Goal: Task Accomplishment & Management: Use online tool/utility

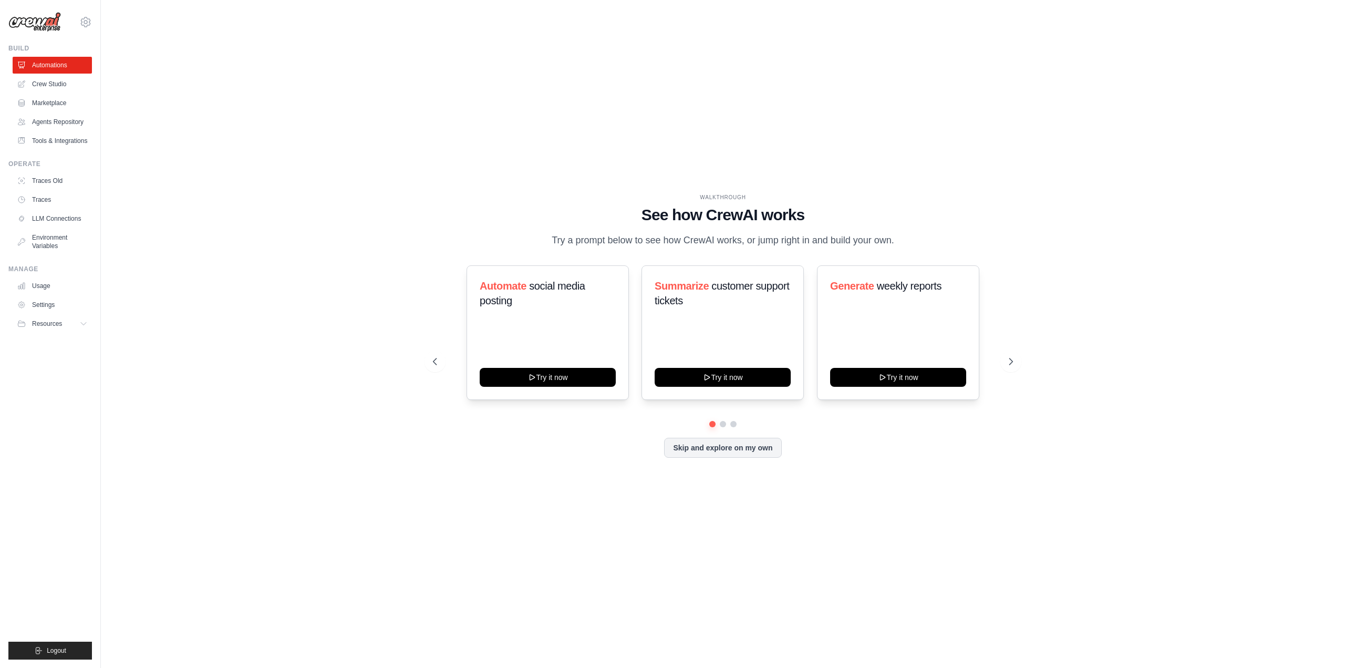
click at [486, 458] on div "Skip and explore on my own" at bounding box center [723, 448] width 580 height 20
click at [367, 386] on div "WALKTHROUGH See how [PERSON_NAME] works Try a prompt below to see how [PERSON_N…" at bounding box center [723, 334] width 1211 height 647
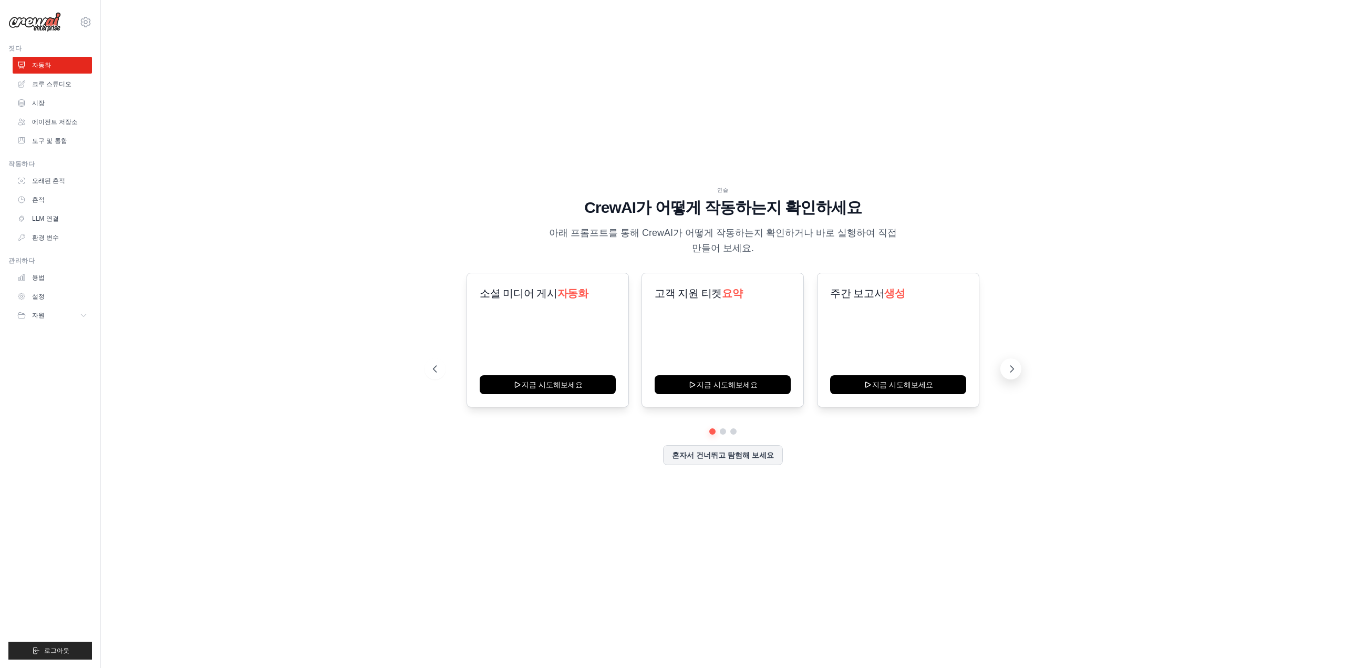
click at [1012, 365] on icon at bounding box center [1012, 369] width 11 height 11
click at [1010, 371] on icon at bounding box center [1012, 369] width 11 height 11
click at [434, 362] on button at bounding box center [435, 368] width 21 height 21
click at [512, 360] on div "소셜 미디어 게시 자동화 지금 시도해보세요" at bounding box center [548, 340] width 162 height 135
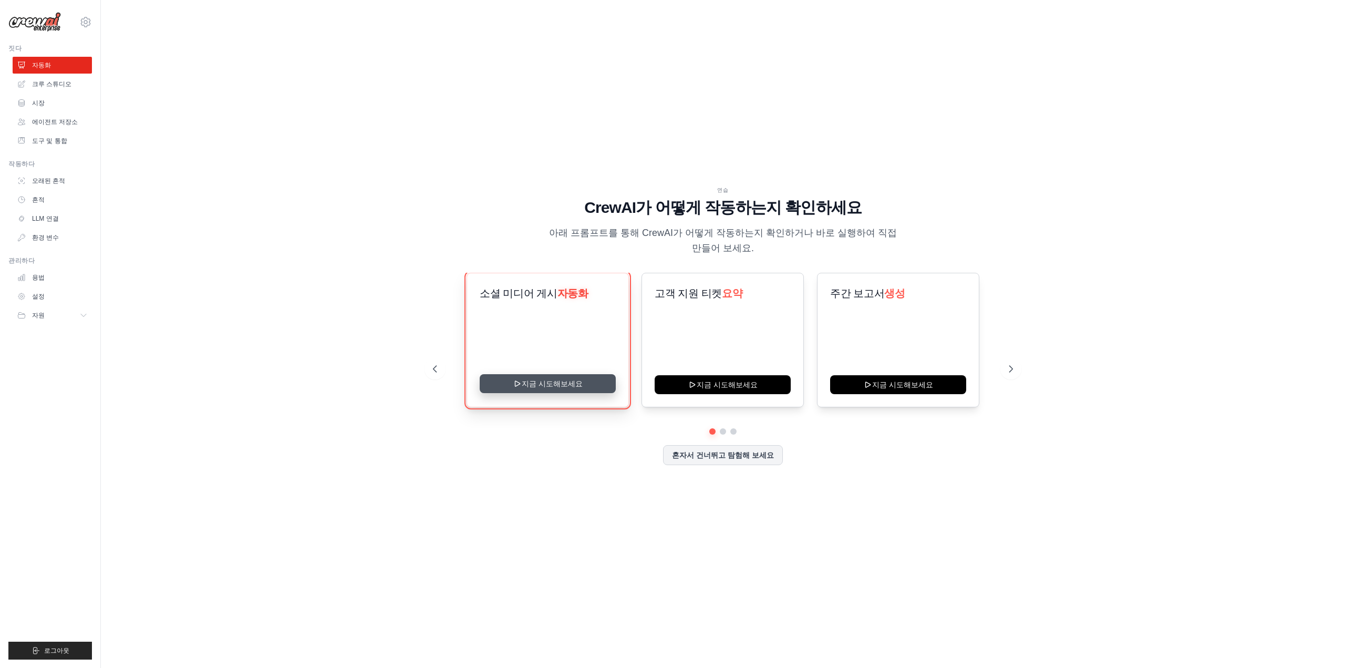
click at [522, 387] on icon at bounding box center [517, 383] width 8 height 8
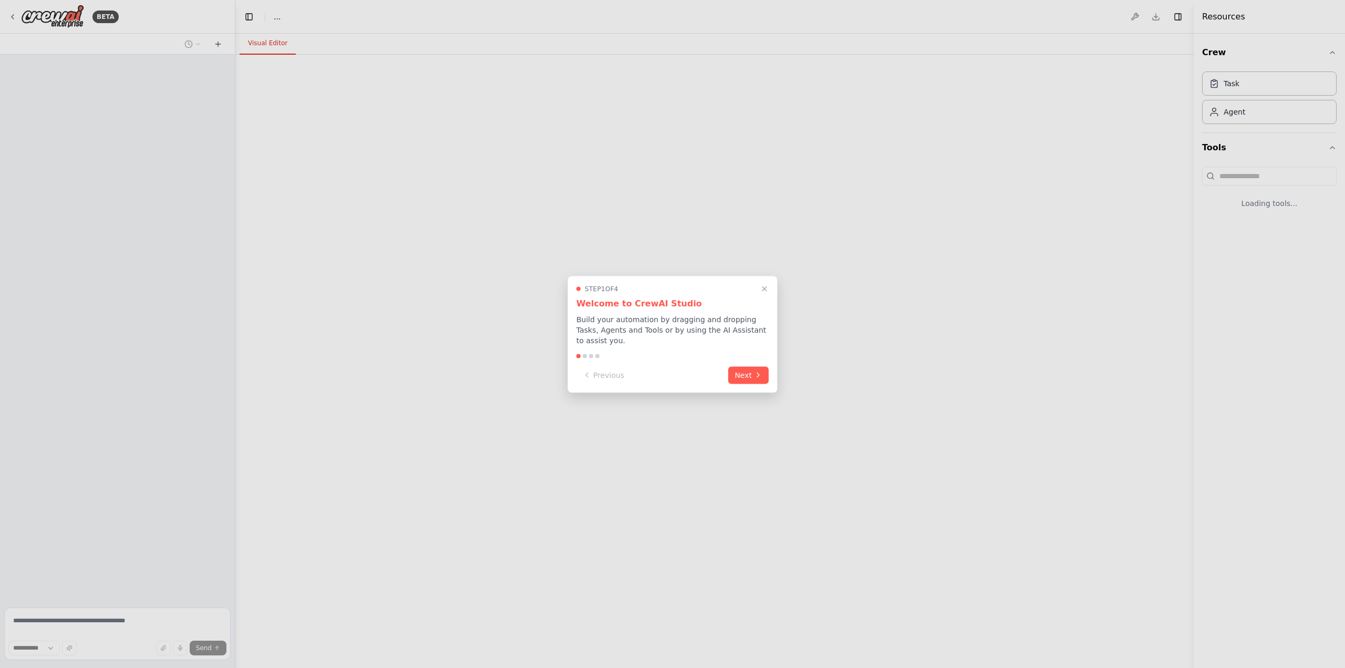
select select "****"
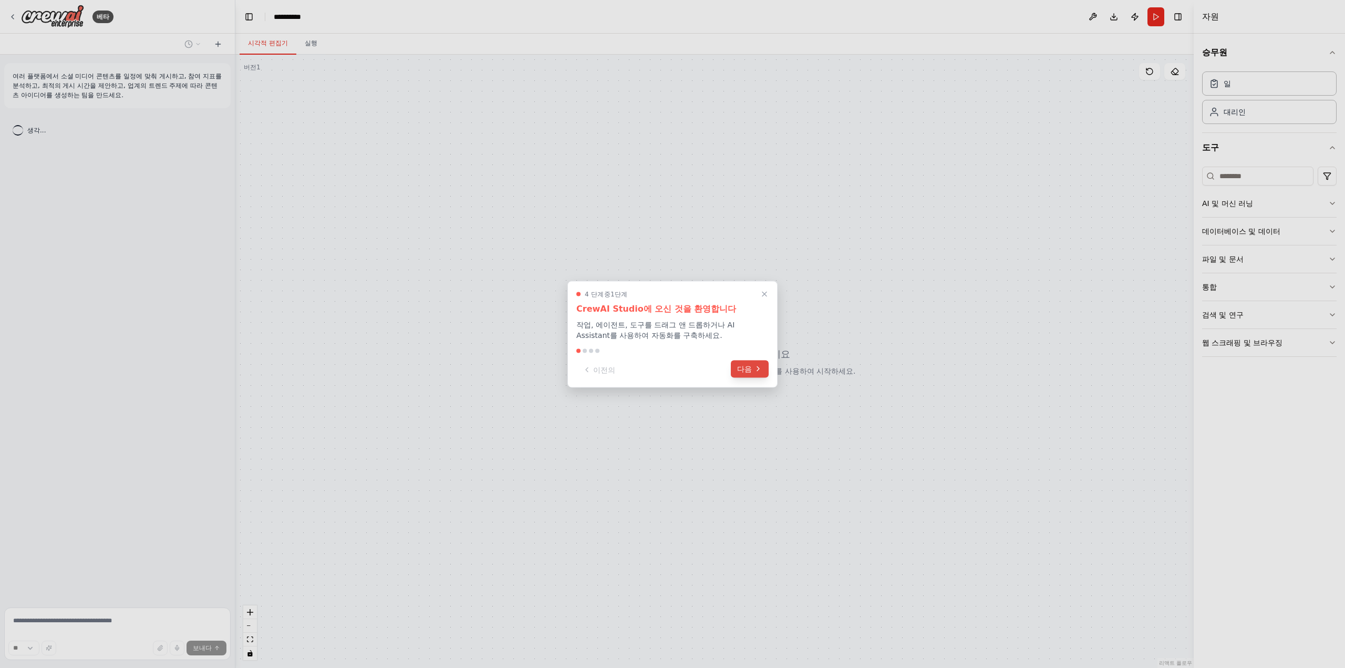
click at [758, 366] on icon at bounding box center [758, 369] width 8 height 8
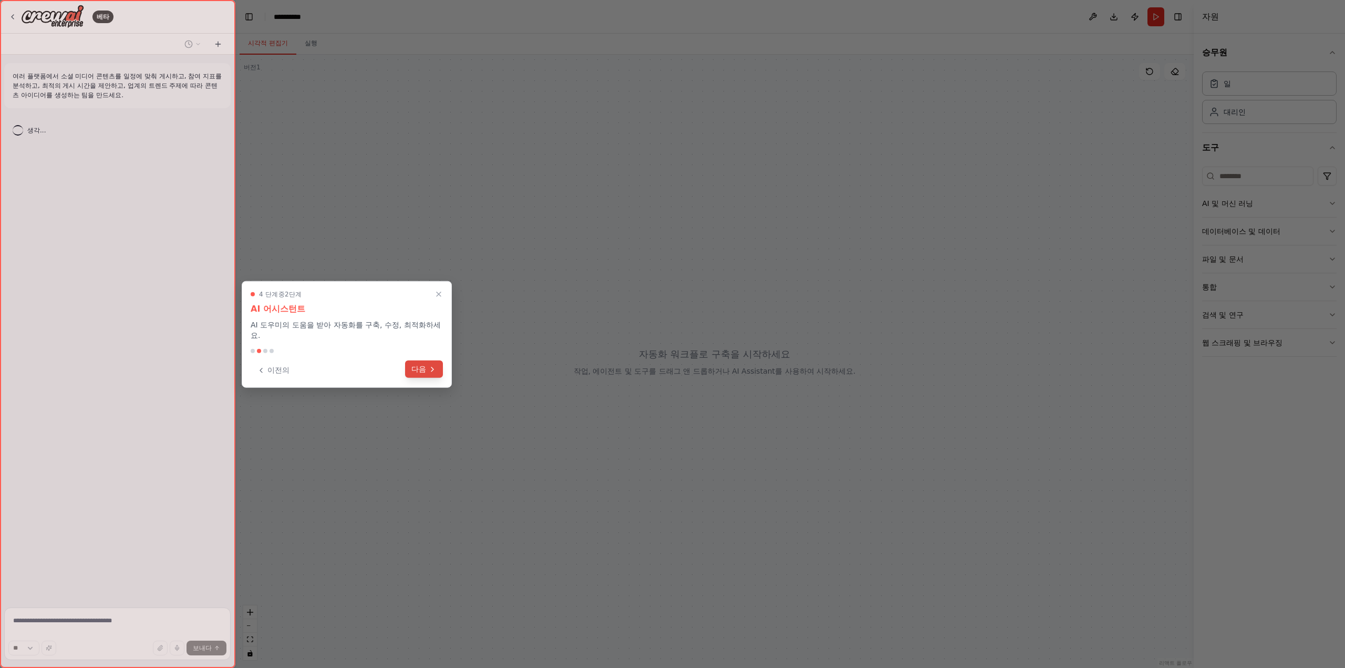
click at [428, 373] on button "다음" at bounding box center [424, 368] width 38 height 17
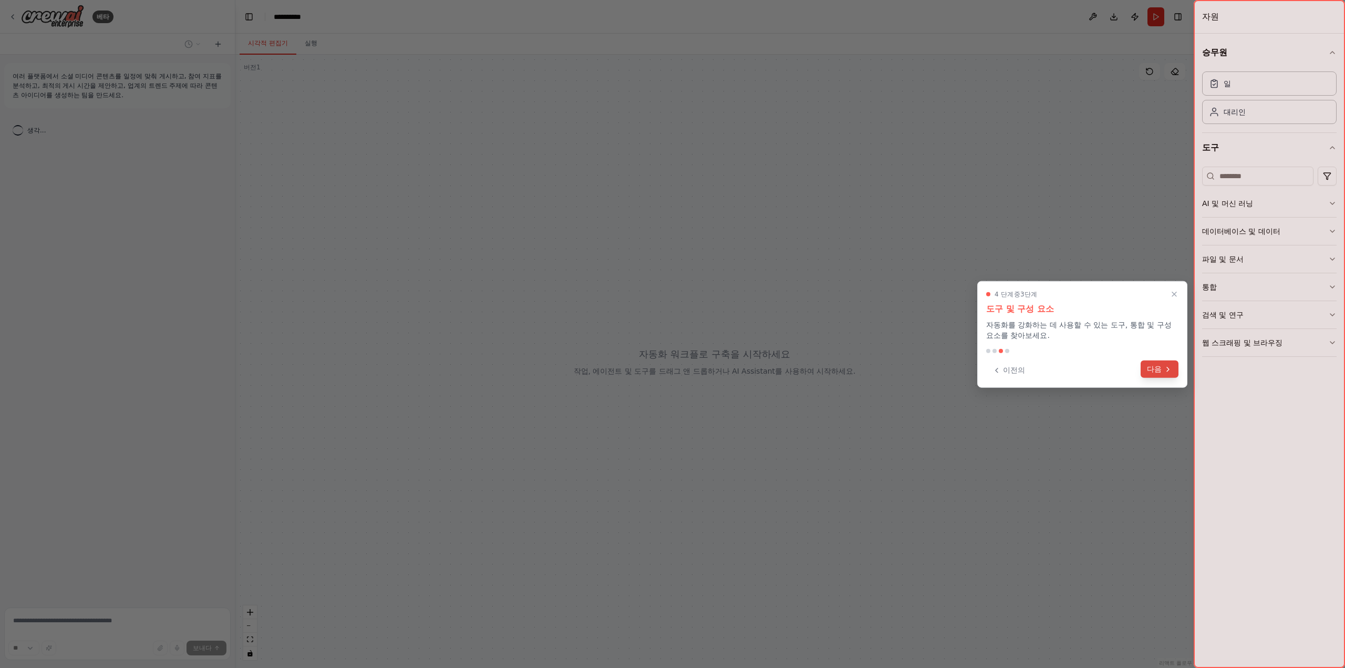
click at [1161, 377] on button "다음" at bounding box center [1160, 368] width 38 height 17
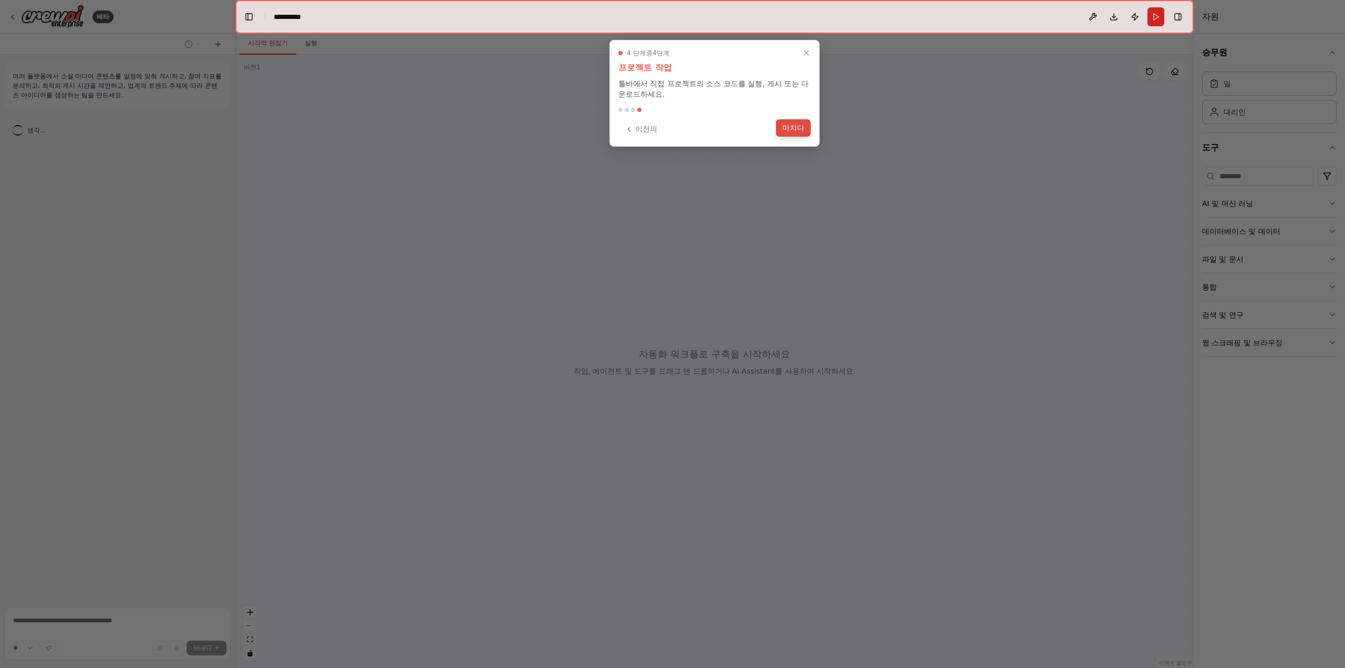
click at [796, 127] on font "마치다" at bounding box center [793, 127] width 22 height 8
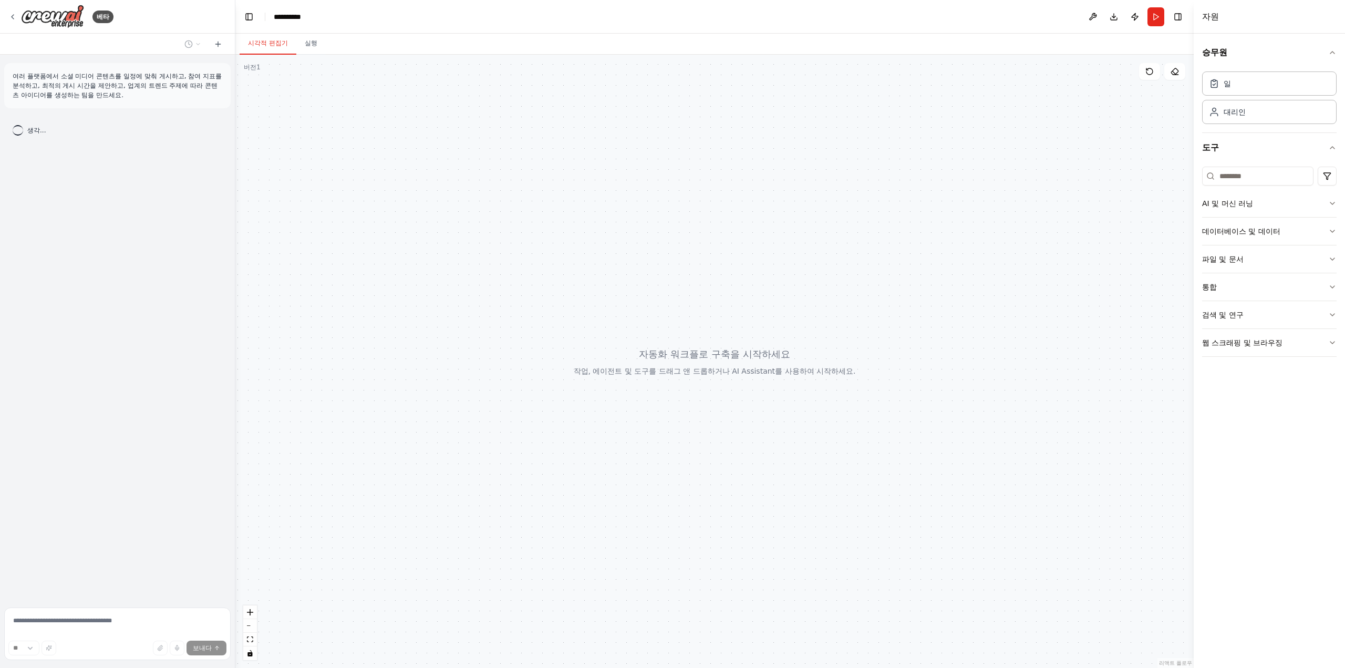
drag, startPoint x: 760, startPoint y: 256, endPoint x: 851, endPoint y: 213, distance: 101.1
click at [851, 213] on div at bounding box center [714, 361] width 958 height 613
click at [1240, 89] on div "일" at bounding box center [1269, 83] width 135 height 24
click at [1279, 201] on button "AI 및 머신 러닝" at bounding box center [1269, 203] width 135 height 27
drag, startPoint x: 702, startPoint y: 418, endPoint x: 705, endPoint y: 404, distance: 14.0
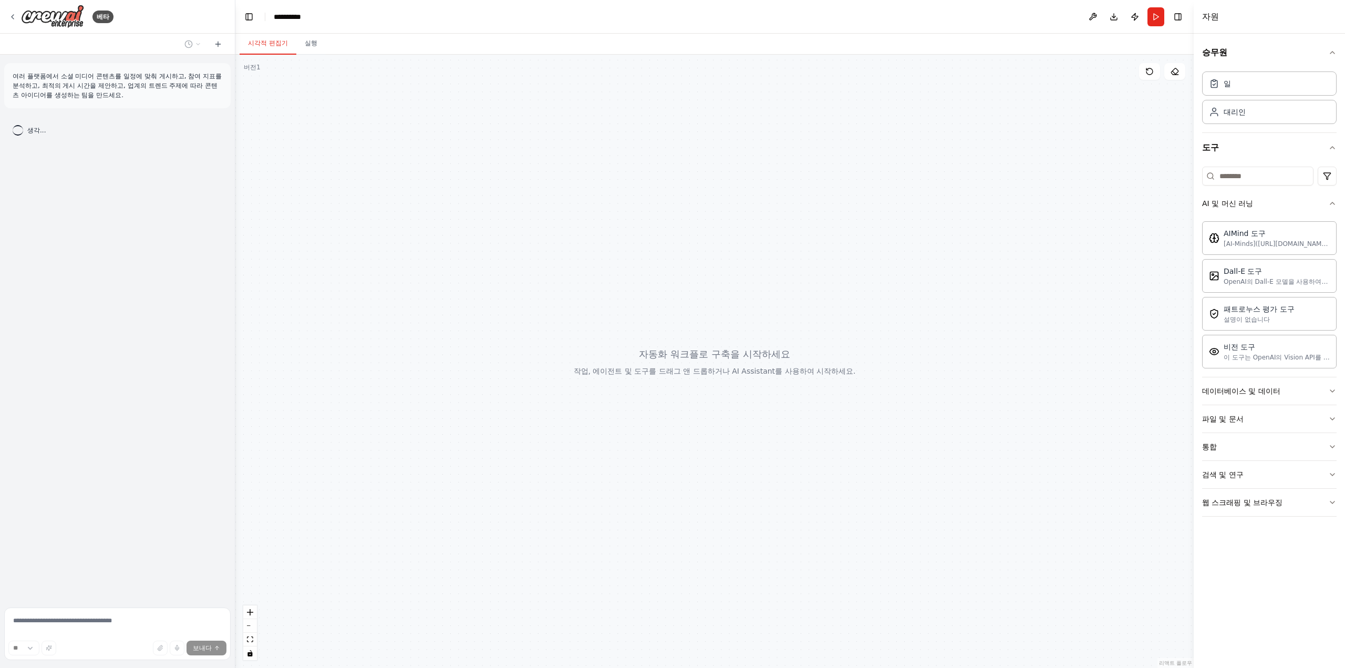
click at [705, 404] on div at bounding box center [714, 361] width 958 height 613
click at [178, 84] on font "여러 플랫폼에서 소셜 미디어 콘텐츠를 일정에 맞춰 게시하고, 참여 지표를 분석하고, 최적의 게시 시간을 제안하고, 업계의 트렌드 주제에 따라 …" at bounding box center [117, 86] width 209 height 26
click at [304, 252] on div at bounding box center [714, 361] width 958 height 613
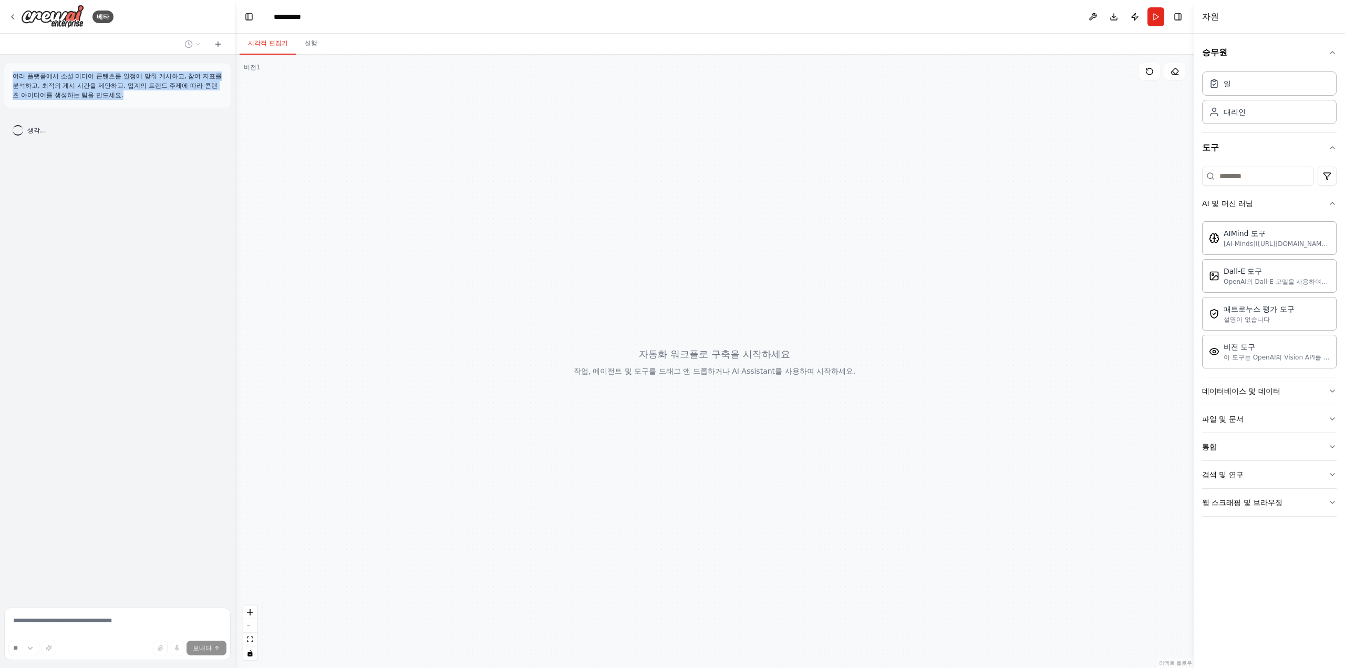
drag, startPoint x: 561, startPoint y: 272, endPoint x: 482, endPoint y: 311, distance: 88.1
click at [476, 377] on div at bounding box center [714, 361] width 958 height 613
drag, startPoint x: 460, startPoint y: 235, endPoint x: 483, endPoint y: 93, distance: 144.4
click at [483, 93] on div at bounding box center [714, 361] width 958 height 613
click at [14, 16] on icon at bounding box center [12, 17] width 8 height 8
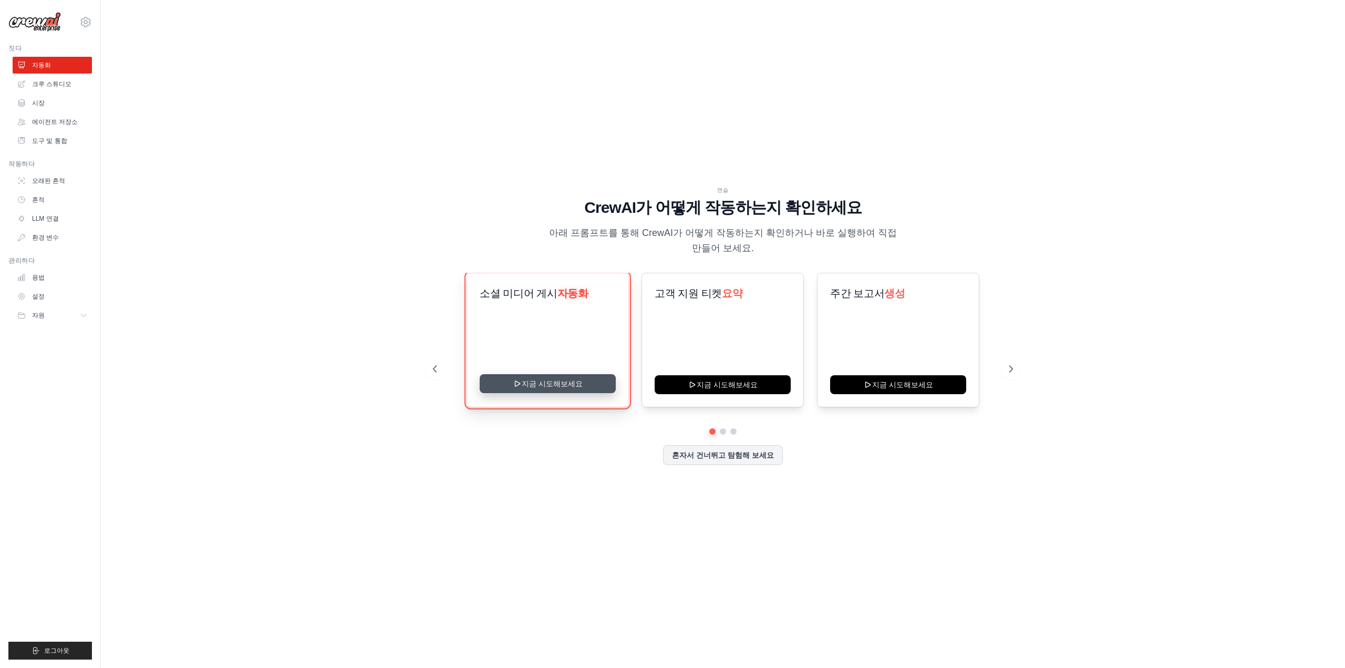
click at [574, 383] on button "지금 시도해보세요" at bounding box center [548, 383] width 136 height 19
click at [714, 453] on font "혼자서 건너뛰고 탐험해 보세요" at bounding box center [723, 454] width 102 height 8
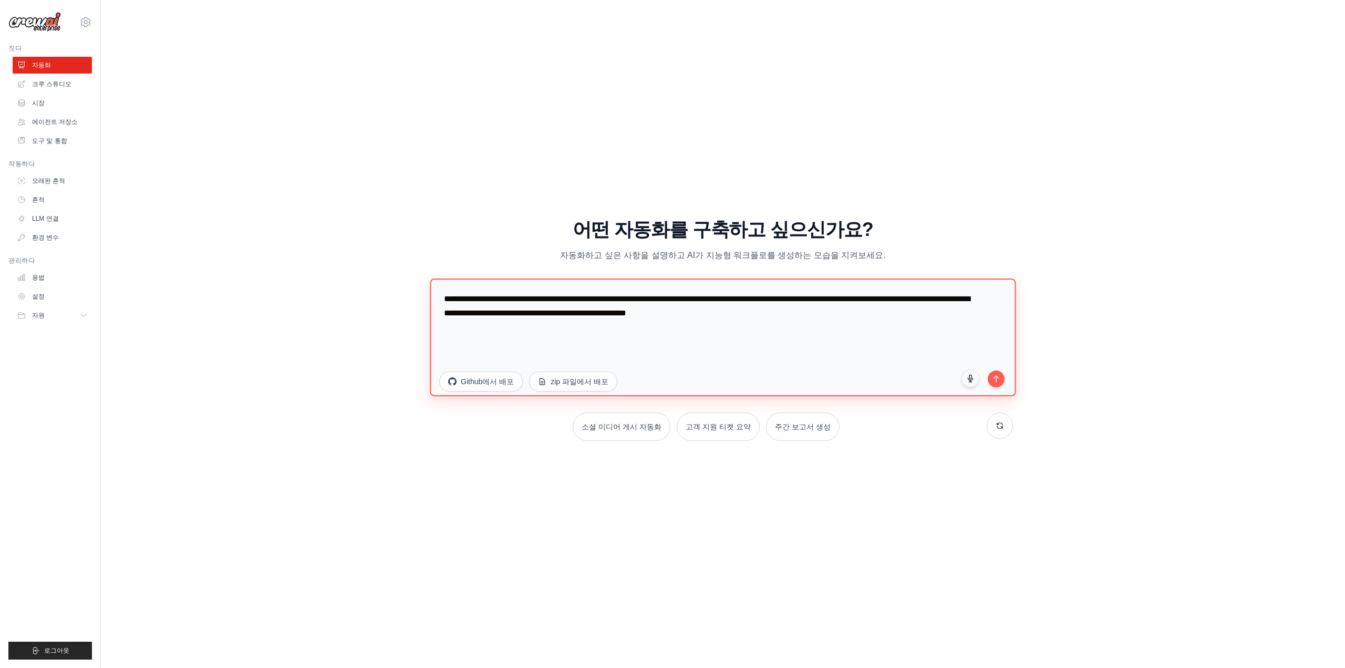
click at [640, 296] on textarea "**********" at bounding box center [723, 337] width 586 height 118
click at [648, 326] on textarea "**********" at bounding box center [723, 337] width 586 height 118
click at [470, 373] on button "Github에서 배포" at bounding box center [481, 380] width 85 height 20
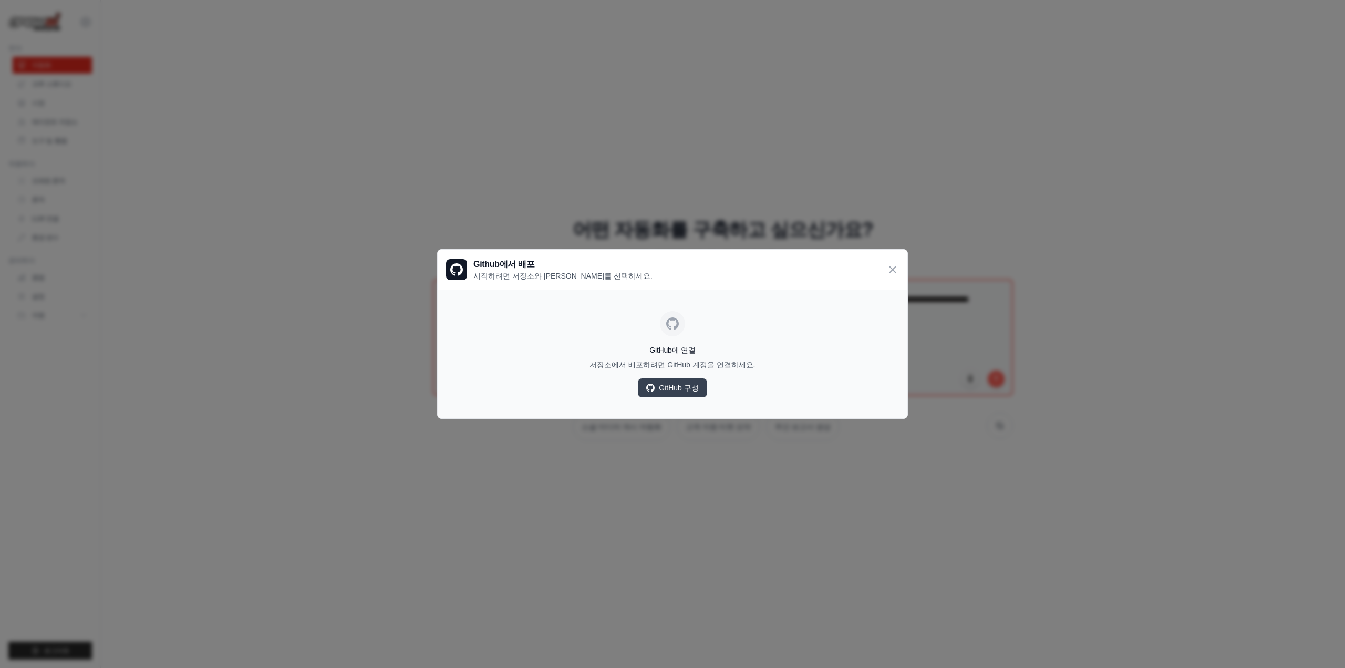
click at [882, 269] on div "Github에서 배포 시작하려면 저장소와 브랜치를 선택하세요." at bounding box center [673, 270] width 470 height 40
click at [889, 267] on icon at bounding box center [892, 269] width 13 height 13
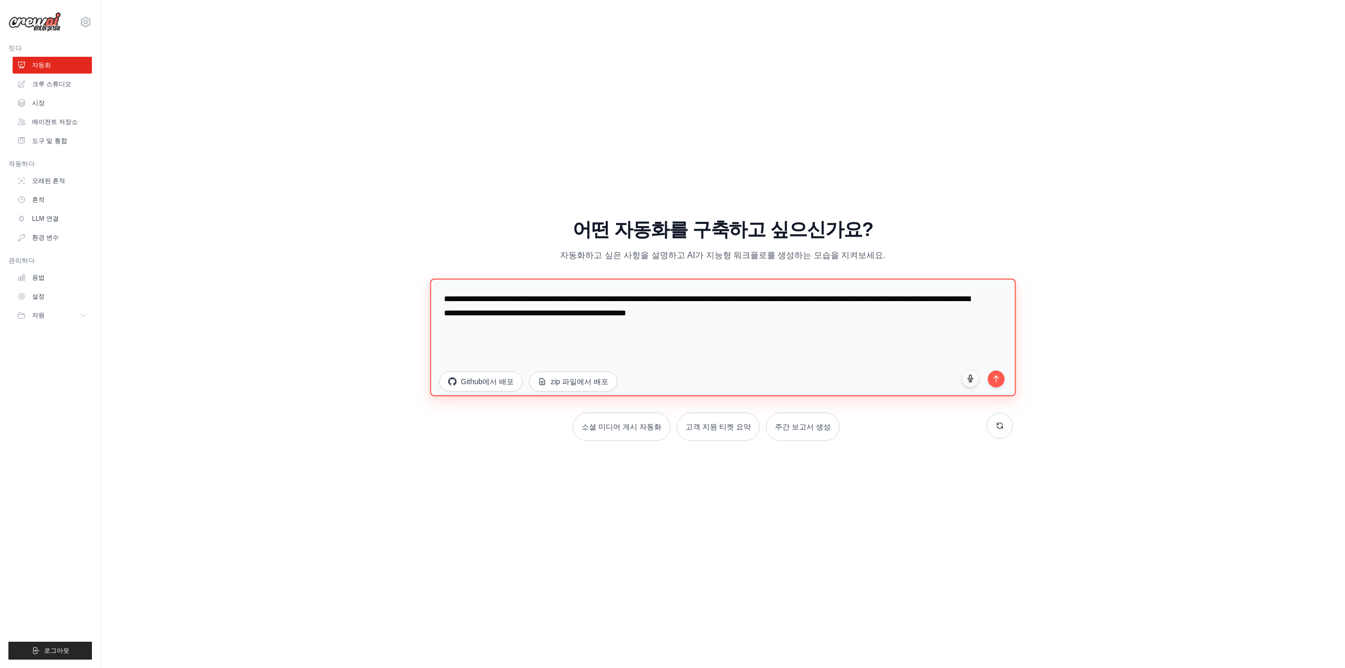
click at [836, 308] on textarea "**********" at bounding box center [723, 337] width 586 height 118
type textarea "*"
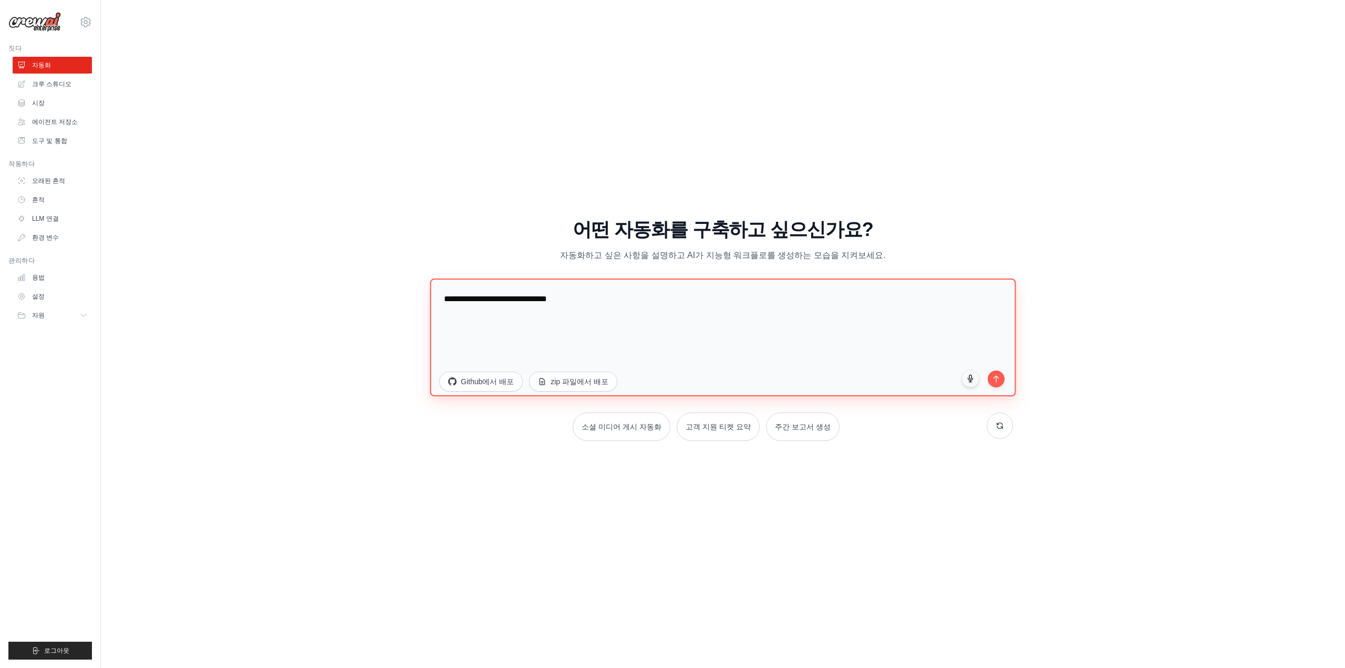
click at [728, 294] on textarea "**********" at bounding box center [723, 337] width 586 height 118
click at [725, 302] on textarea "**********" at bounding box center [723, 337] width 586 height 118
type textarea "**********"
click at [997, 376] on icon "submit" at bounding box center [996, 376] width 9 height 9
click at [78, 88] on link "크루 스튜디오" at bounding box center [53, 84] width 79 height 17
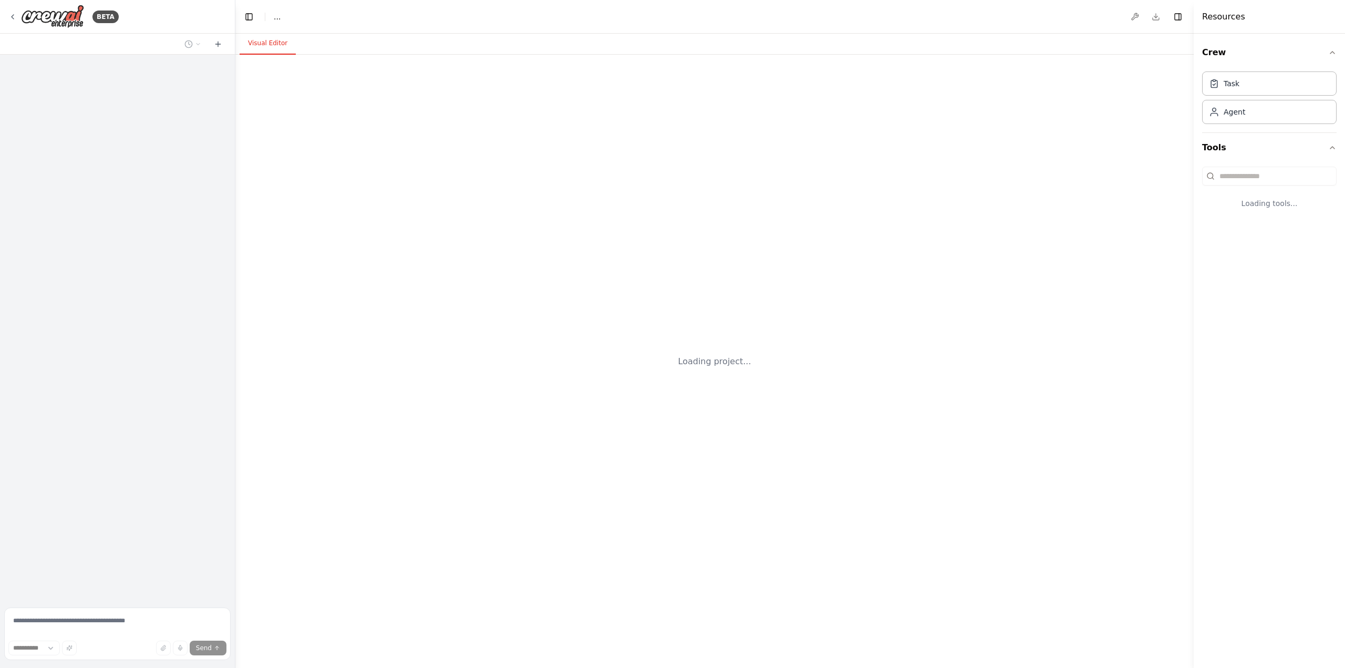
select select "****"
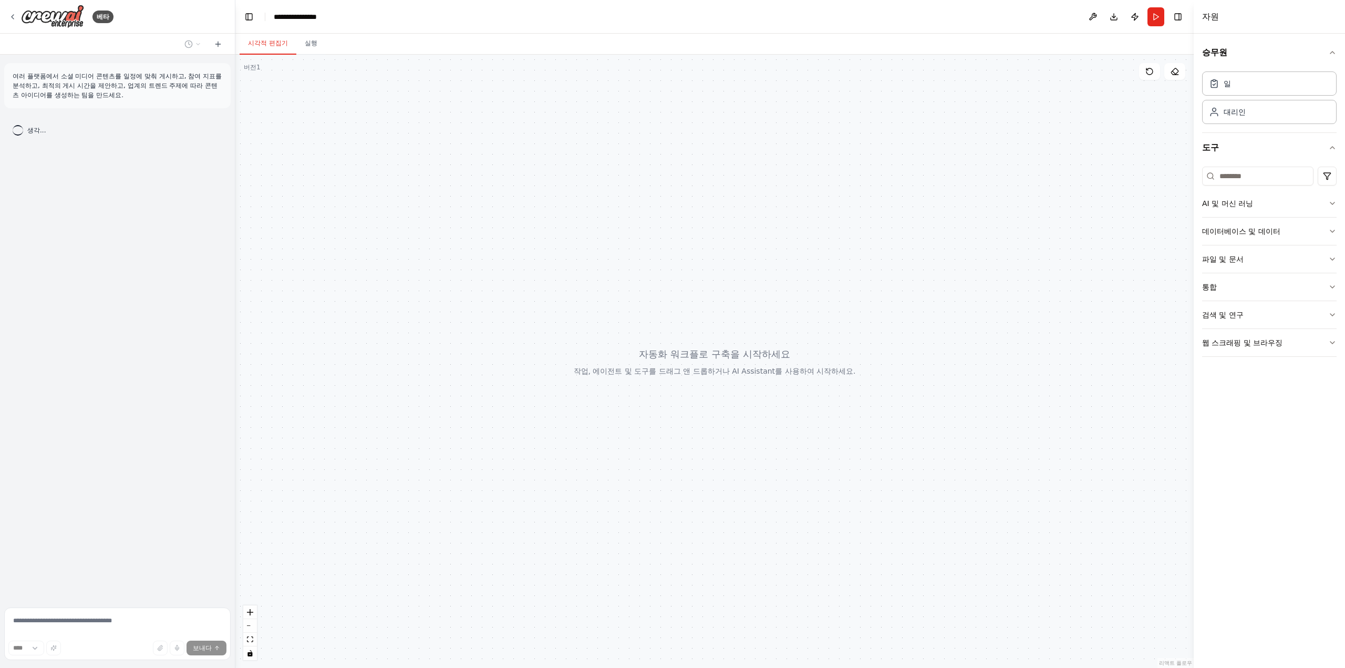
click at [116, 82] on font "여러 플랫폼에서 소셜 미디어 콘텐츠를 일정에 맞춰 게시하고, 참여 지표를 분석하고, 최적의 게시 시간을 제안하고, 업계의 트렌드 주제에 따라 …" at bounding box center [117, 86] width 209 height 26
drag, startPoint x: 346, startPoint y: 161, endPoint x: 372, endPoint y: 161, distance: 25.8
click at [372, 161] on div at bounding box center [714, 361] width 958 height 613
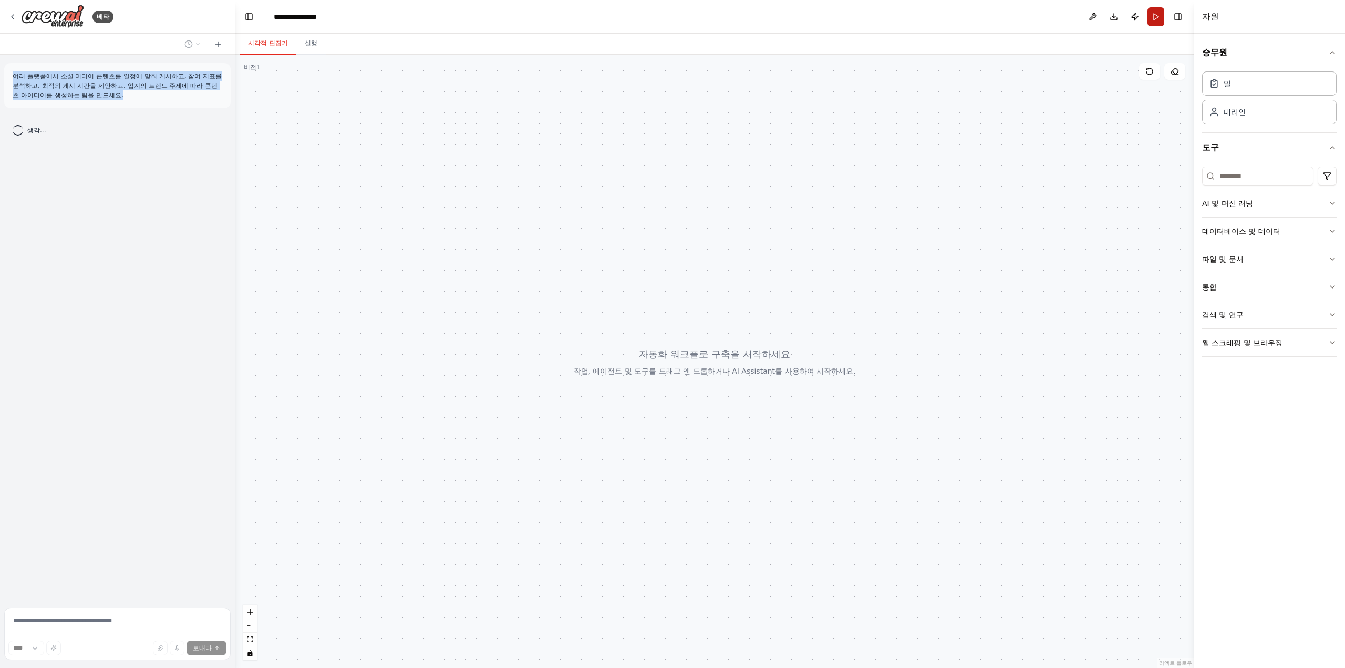
click at [1155, 15] on button "Run" at bounding box center [1156, 16] width 17 height 19
click at [1306, 293] on button "통합" at bounding box center [1269, 286] width 135 height 27
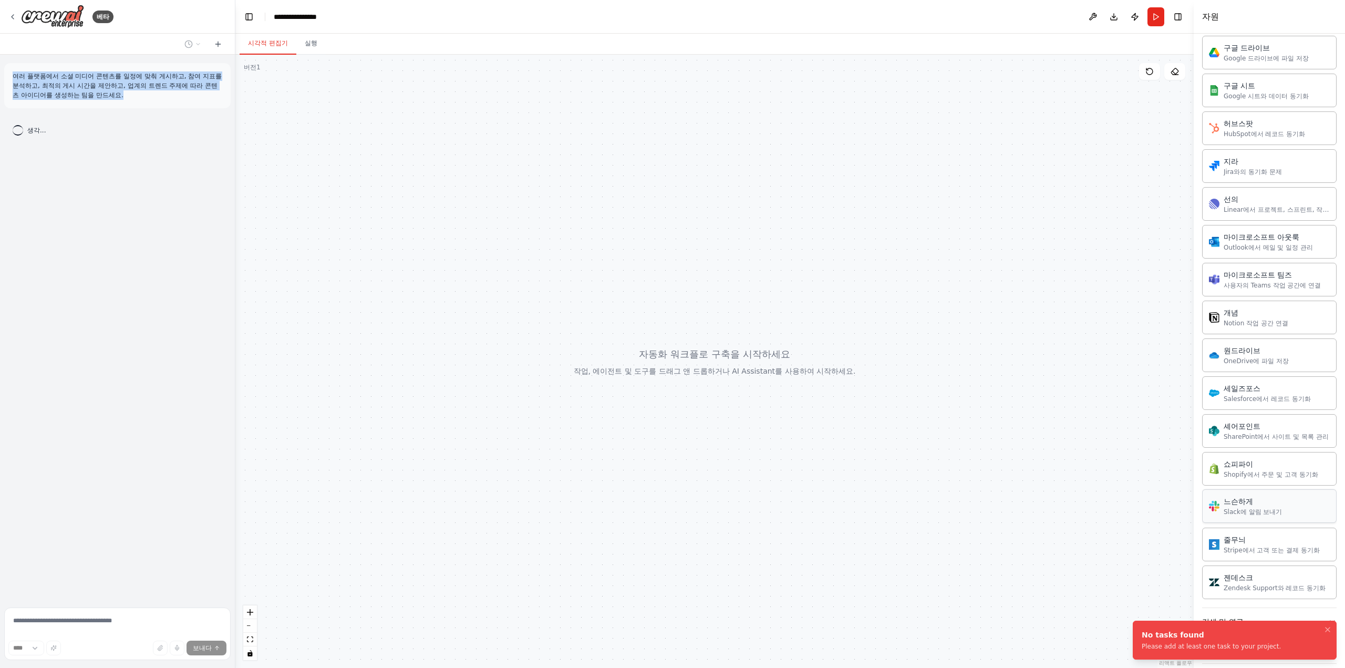
scroll to position [537, 0]
click at [1256, 606] on button "검색 및 연구" at bounding box center [1269, 618] width 135 height 27
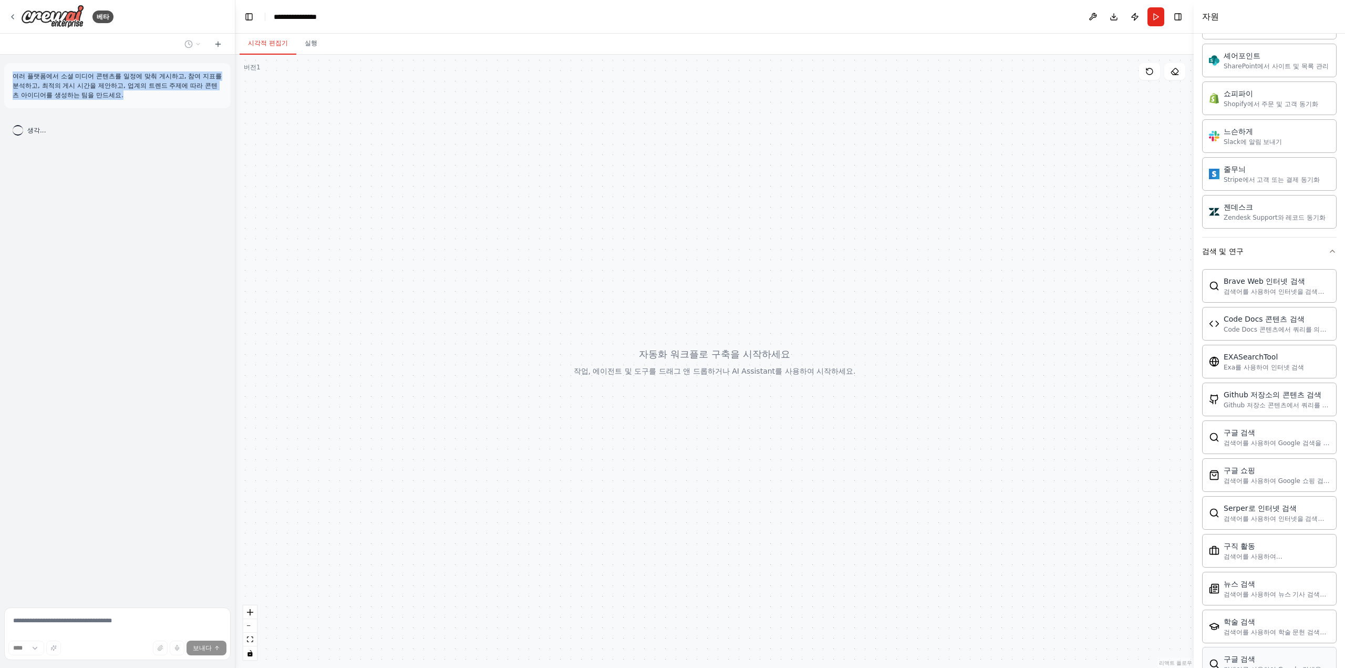
scroll to position [1070, 0]
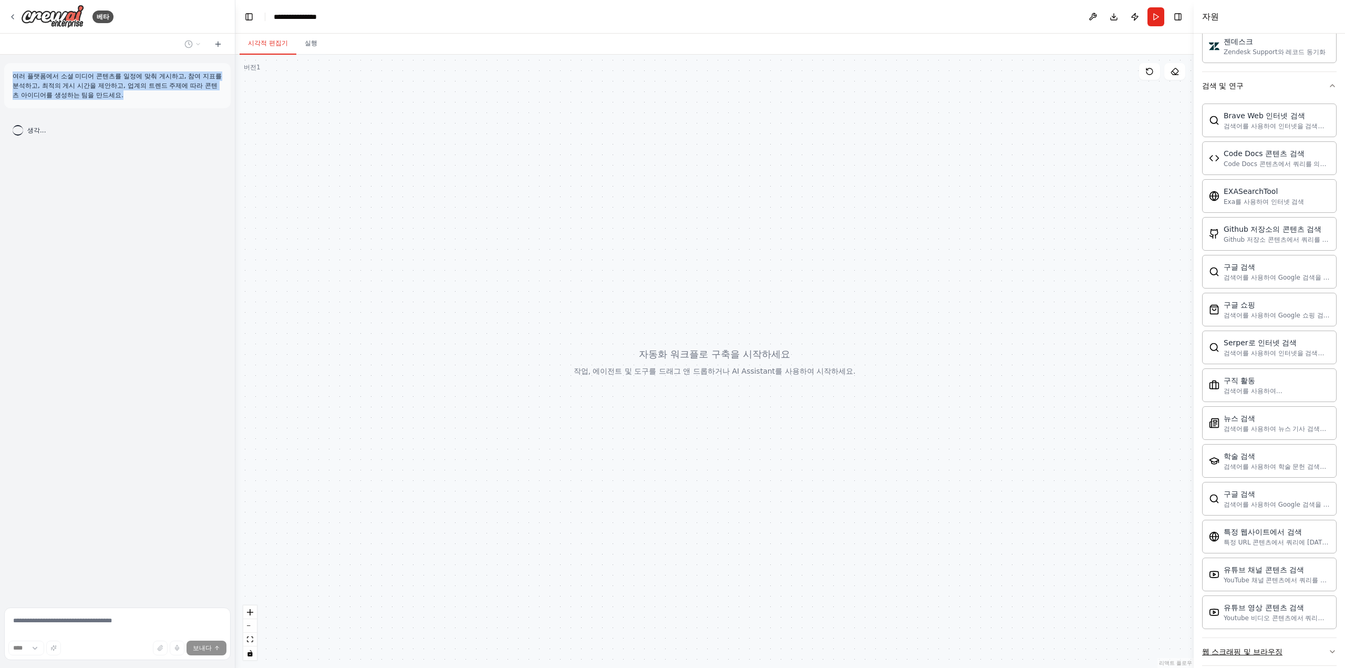
click at [1258, 643] on button "웹 스크래핑 및 브라우징" at bounding box center [1269, 651] width 135 height 27
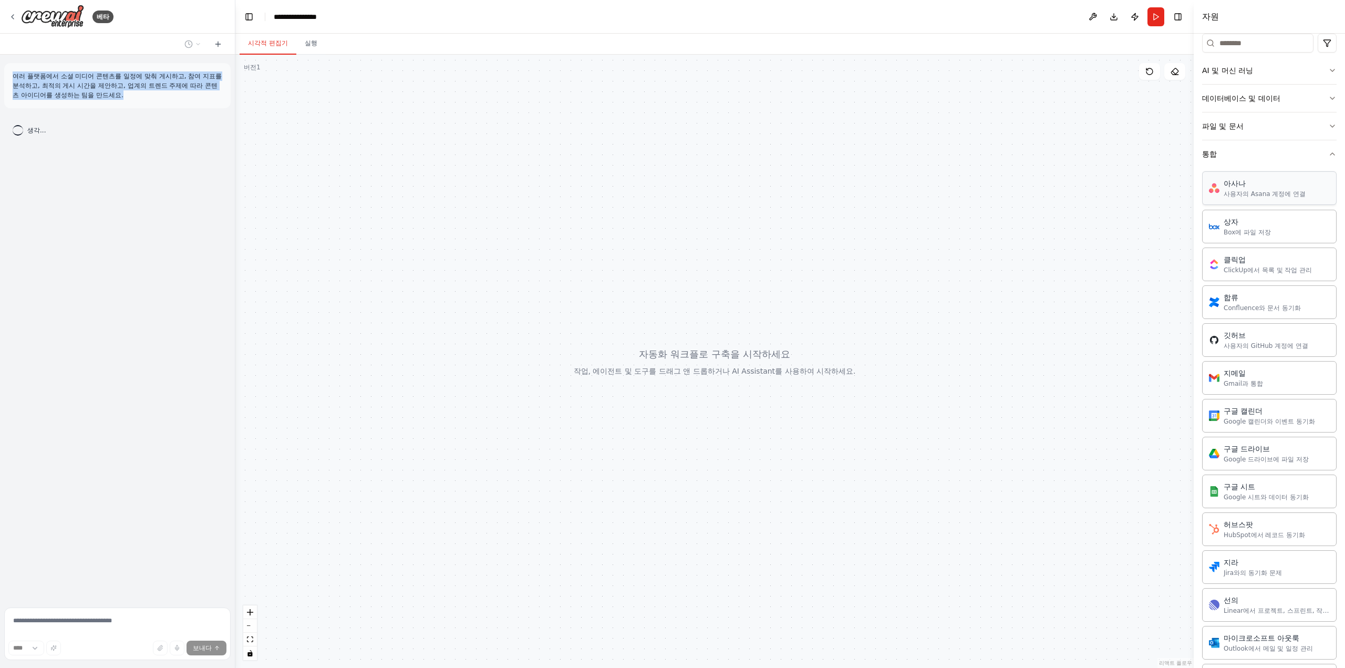
scroll to position [117, 0]
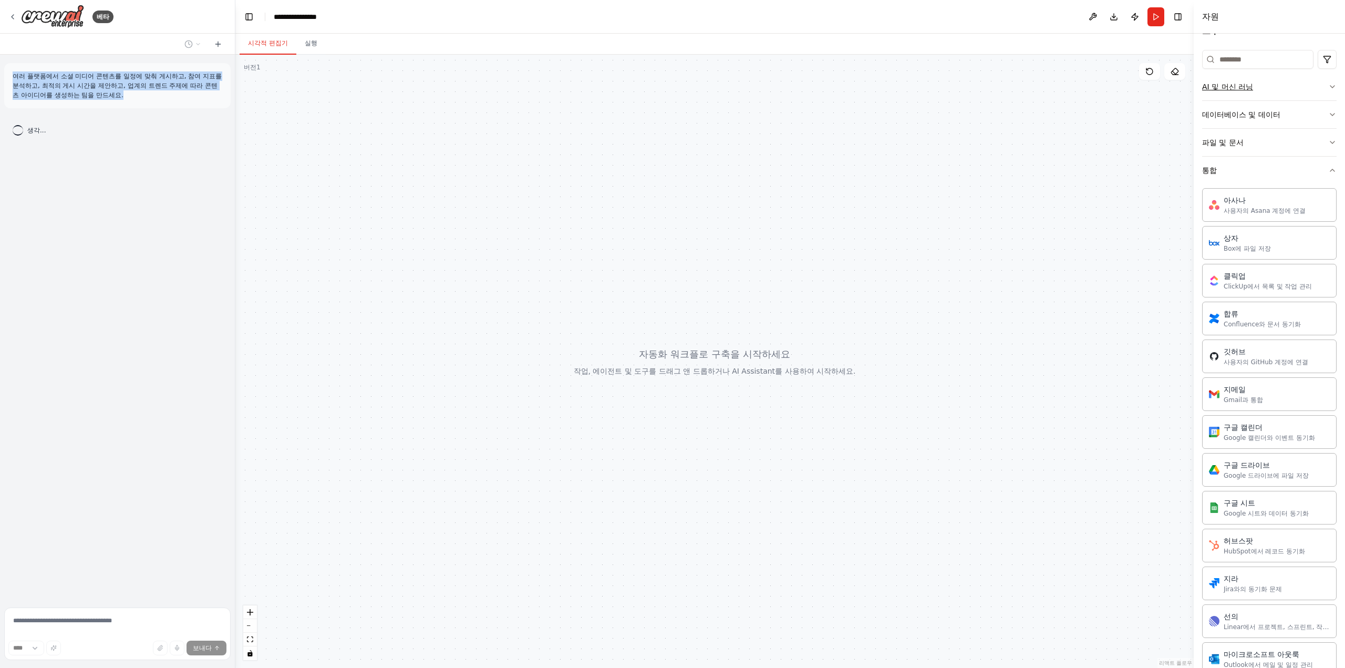
click at [1250, 74] on button "AI 및 머신 러닝" at bounding box center [1269, 86] width 135 height 27
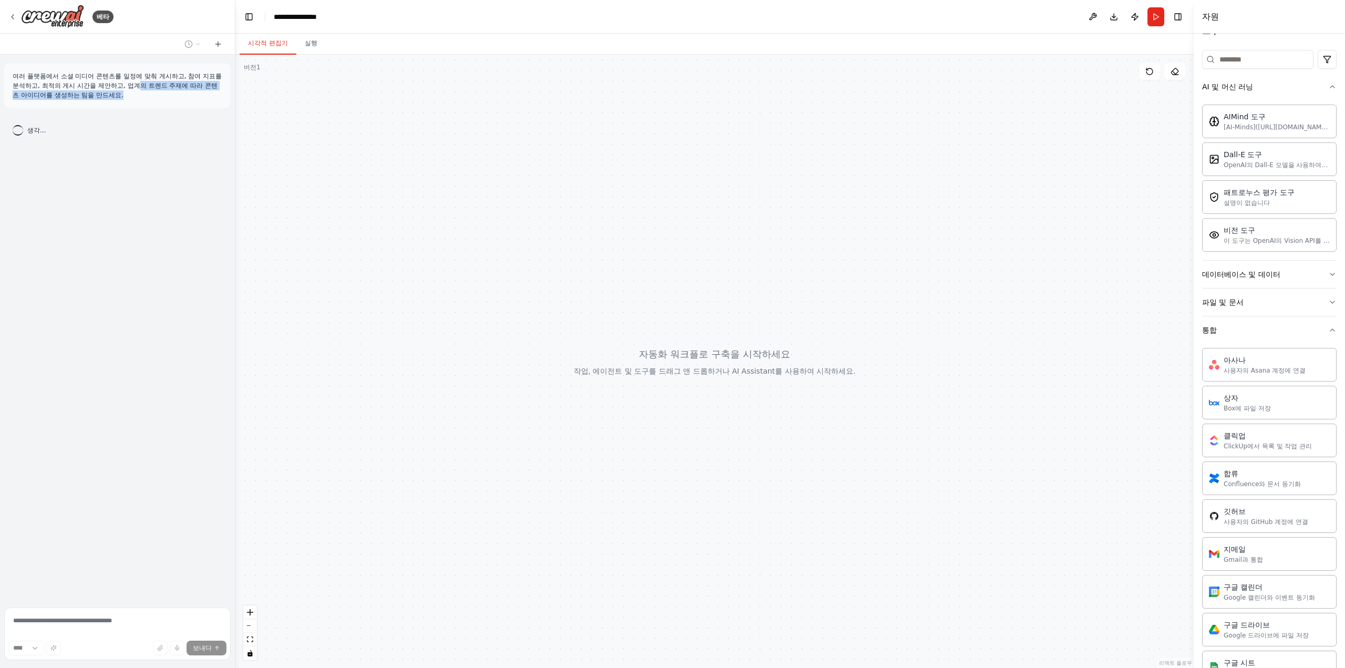
drag, startPoint x: 146, startPoint y: 81, endPoint x: 141, endPoint y: 95, distance: 15.1
click at [141, 95] on p "여러 플랫폼에서 소셜 미디어 콘텐츠를 일정에 맞춰 게시하고, 참여 지표를 분석하고, 최적의 게시 시간을 제안하고, 업계의 트렌드 주제에 따라 …" at bounding box center [118, 85] width 210 height 28
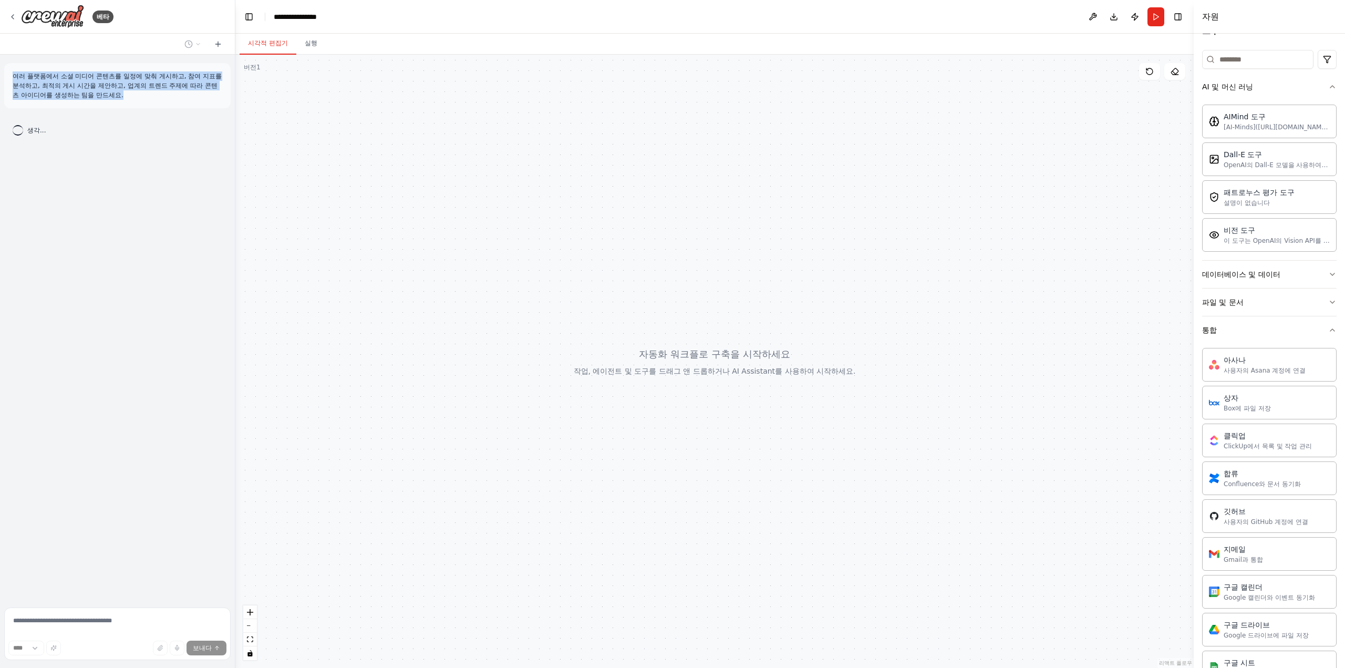
click at [157, 90] on p "여러 플랫폼에서 소셜 미디어 콘텐츠를 일정에 맞춰 게시하고, 참여 지표를 분석하고, 최적의 게시 시간을 제안하고, 업계의 트렌드 주제에 따라 …" at bounding box center [118, 85] width 210 height 28
click at [224, 47] on button at bounding box center [218, 44] width 17 height 13
click at [196, 49] on button at bounding box center [192, 44] width 25 height 13
click at [178, 85] on font "여러 플랫폼에서 소셜 미디어 콘텐츠를 일정에 맞춰 게시하고, 참여 지표를 분석하고, 최적의 게시 시간을 제안하고, 업계의 트렌드 주제에 따라 …" at bounding box center [377, 82] width 527 height 7
click at [26, 15] on img at bounding box center [52, 17] width 63 height 24
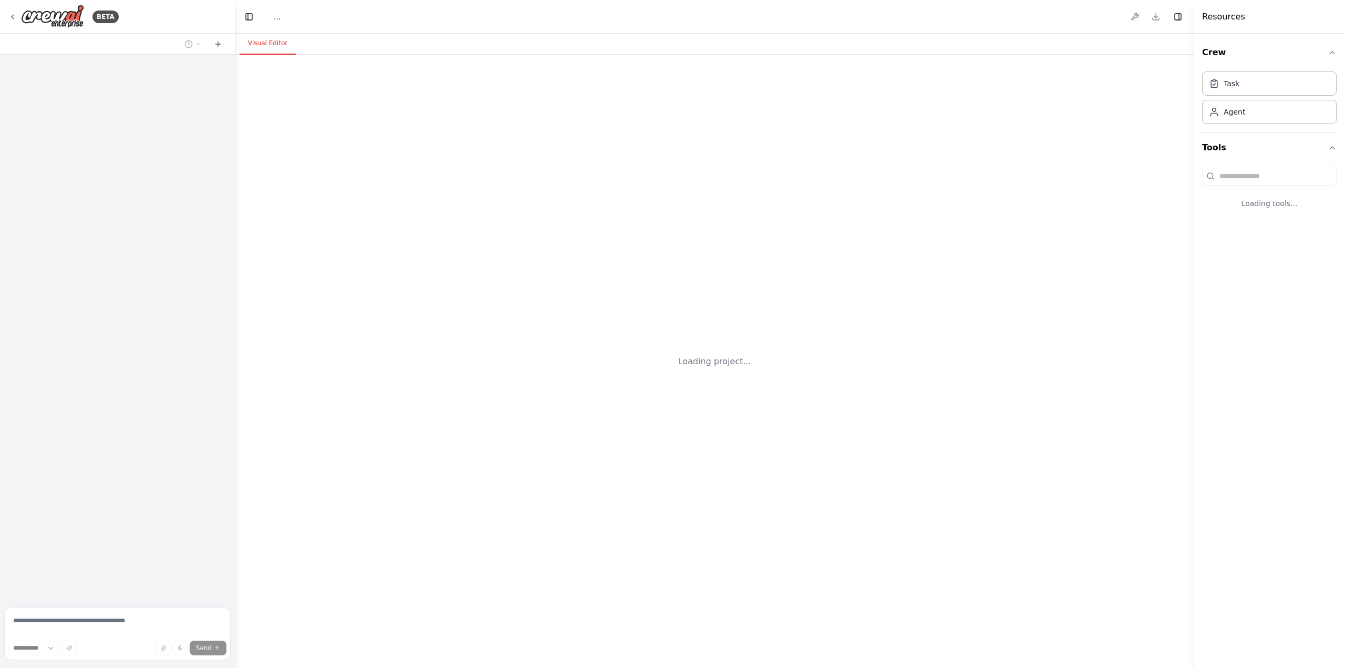
select select "****"
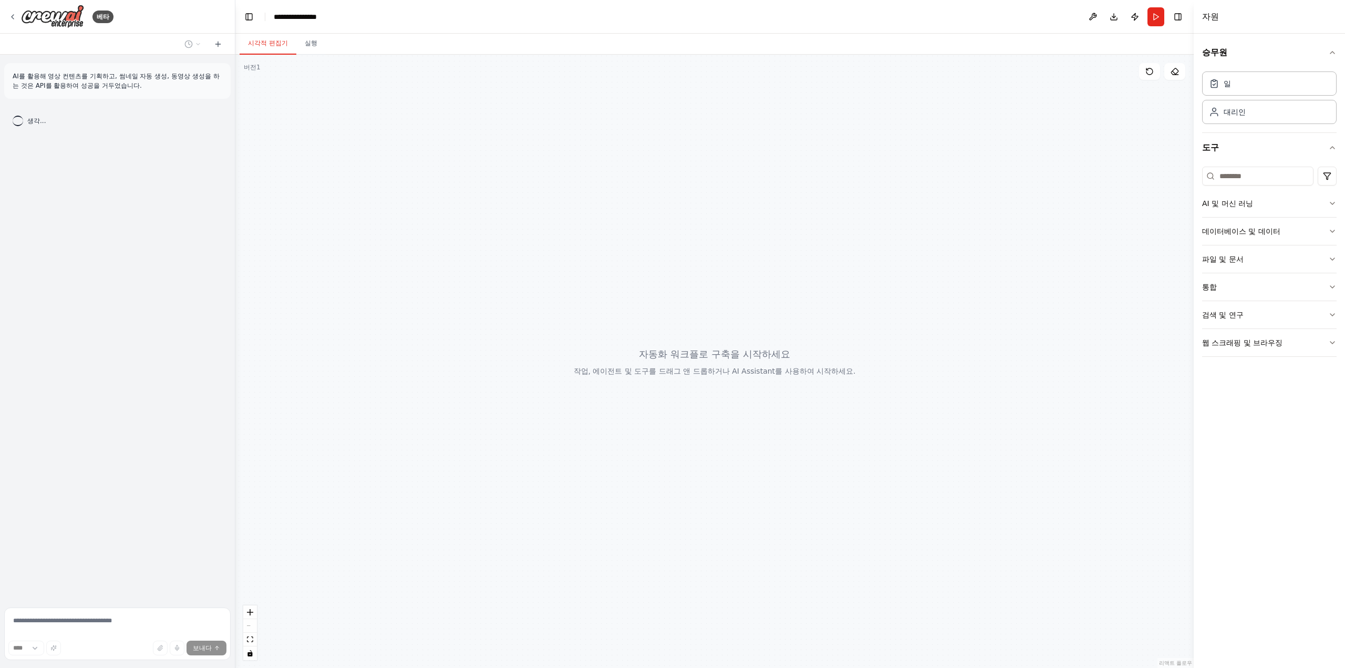
click at [1111, 175] on div at bounding box center [714, 361] width 958 height 613
drag, startPoint x: 827, startPoint y: 222, endPoint x: 723, endPoint y: 230, distance: 104.3
click at [736, 231] on div at bounding box center [714, 361] width 958 height 613
drag, startPoint x: 722, startPoint y: 230, endPoint x: 621, endPoint y: 191, distance: 108.1
click at [622, 189] on div at bounding box center [714, 361] width 958 height 613
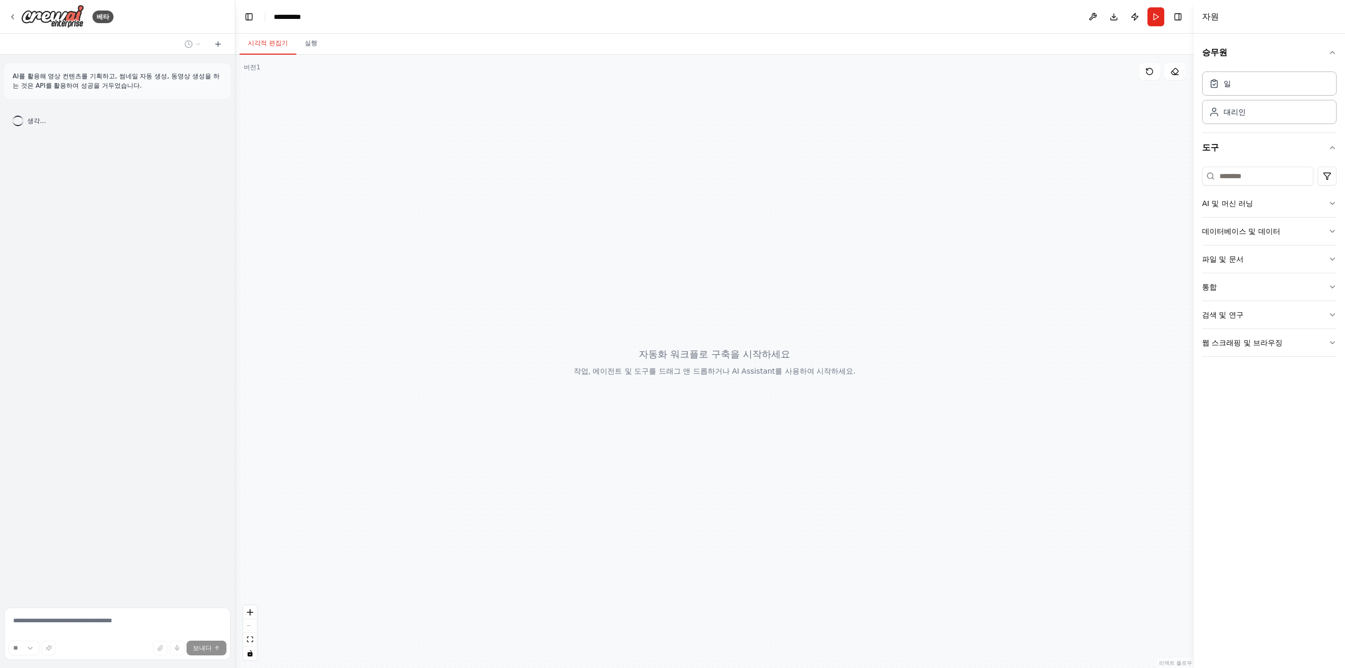
drag, startPoint x: 450, startPoint y: 261, endPoint x: 602, endPoint y: 271, distance: 152.7
click at [604, 270] on div at bounding box center [714, 361] width 958 height 613
drag, startPoint x: 411, startPoint y: 184, endPoint x: 287, endPoint y: 210, distance: 126.7
click at [287, 210] on div at bounding box center [714, 361] width 958 height 613
click at [139, 78] on font "AI를 활용해 영상 컨텐츠를 기획하고, 썸네일 자동 생성, 동영상 생성을 하는 것은 API를 활용하여 성공을 거두었습니다." at bounding box center [116, 81] width 207 height 17
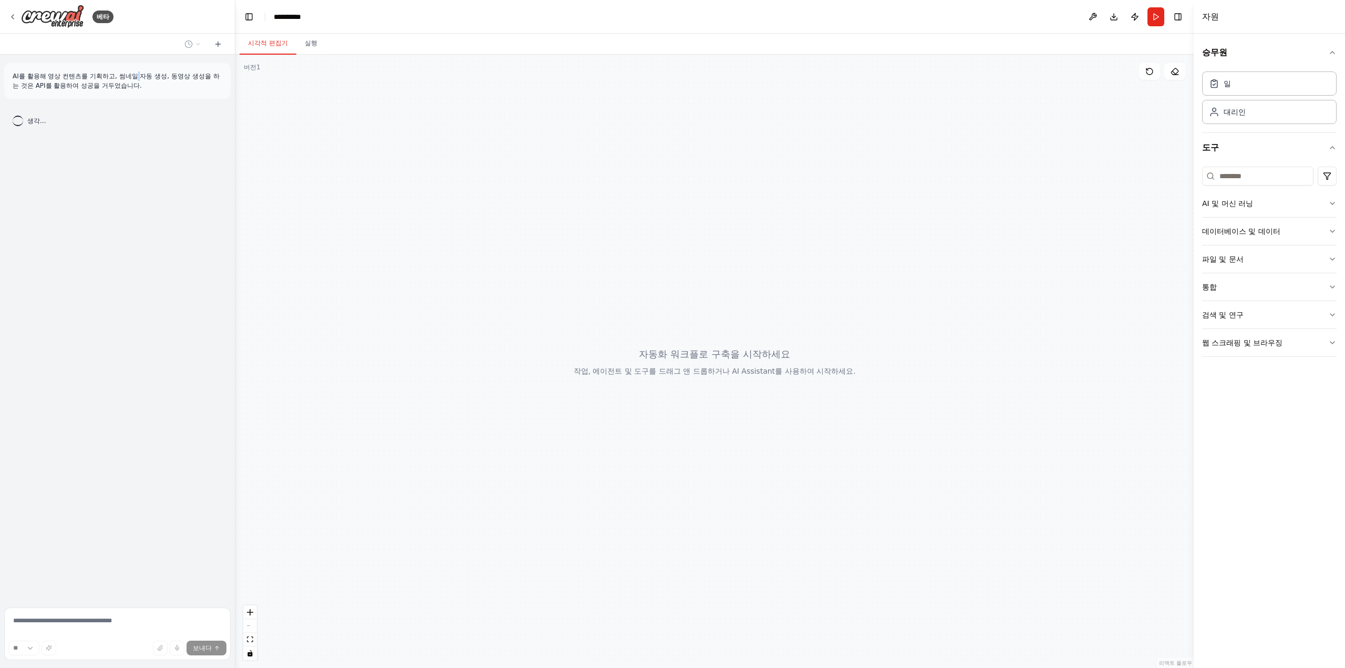
click at [139, 78] on font "AI를 활용해 영상 컨텐츠를 기획하고, 썸네일 자동 생성, 동영상 생성을 하는 것은 API를 활용하여 성공을 거두었습니다." at bounding box center [116, 81] width 207 height 17
click at [217, 97] on div "AI를 활용해 영상 컨텐츠를 기획하고, 썸네일 자동 생성, 동영상 생성을 하는 것은 API를 활용하여 성공을 거두었습니다." at bounding box center [117, 81] width 226 height 36
click at [249, 101] on div at bounding box center [714, 361] width 958 height 613
click at [273, 114] on div at bounding box center [714, 361] width 958 height 613
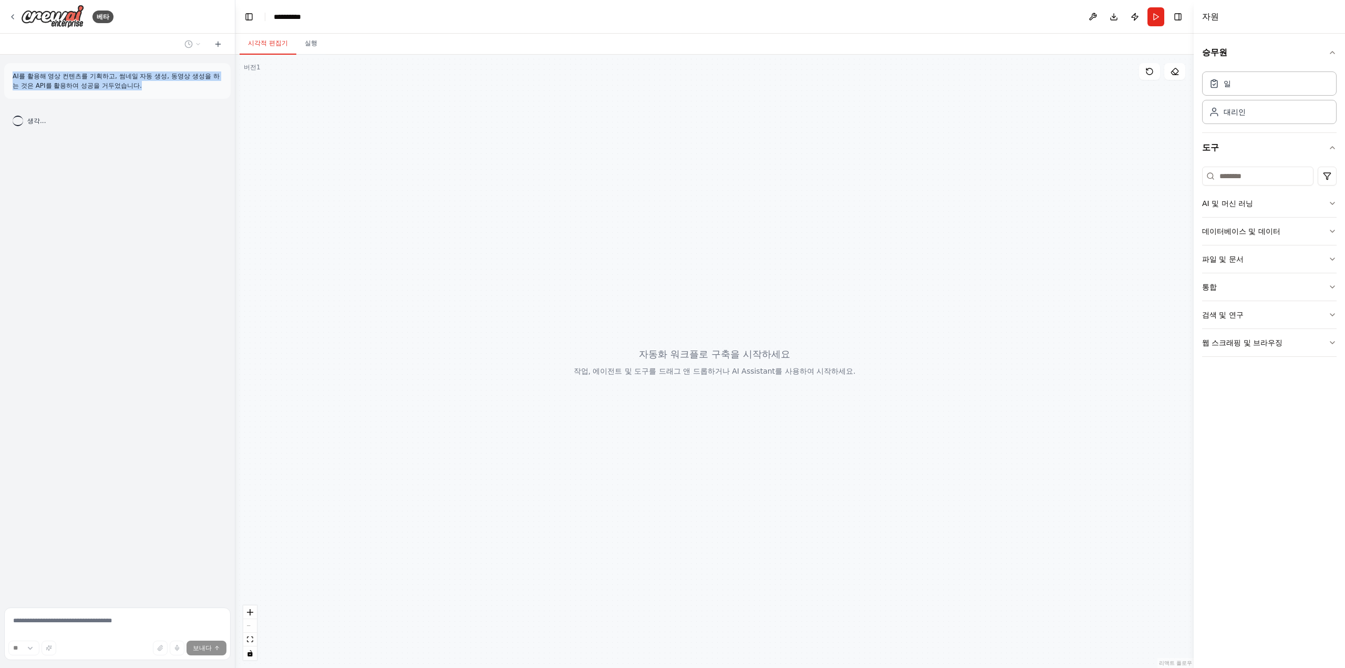
drag, startPoint x: 284, startPoint y: 135, endPoint x: 410, endPoint y: 252, distance: 172.2
click at [404, 251] on div at bounding box center [714, 361] width 958 height 613
drag, startPoint x: 471, startPoint y: 339, endPoint x: 585, endPoint y: 278, distance: 129.3
click at [585, 278] on div at bounding box center [714, 361] width 958 height 613
click at [84, 294] on div "AI를 활용해 영상 컨텐츠를 기획하고, 썸네일 자동 생성, 동영상 생성을 하는 것은 API를 활용하여 성공을 거두었습니다. 생각..." at bounding box center [117, 329] width 235 height 549
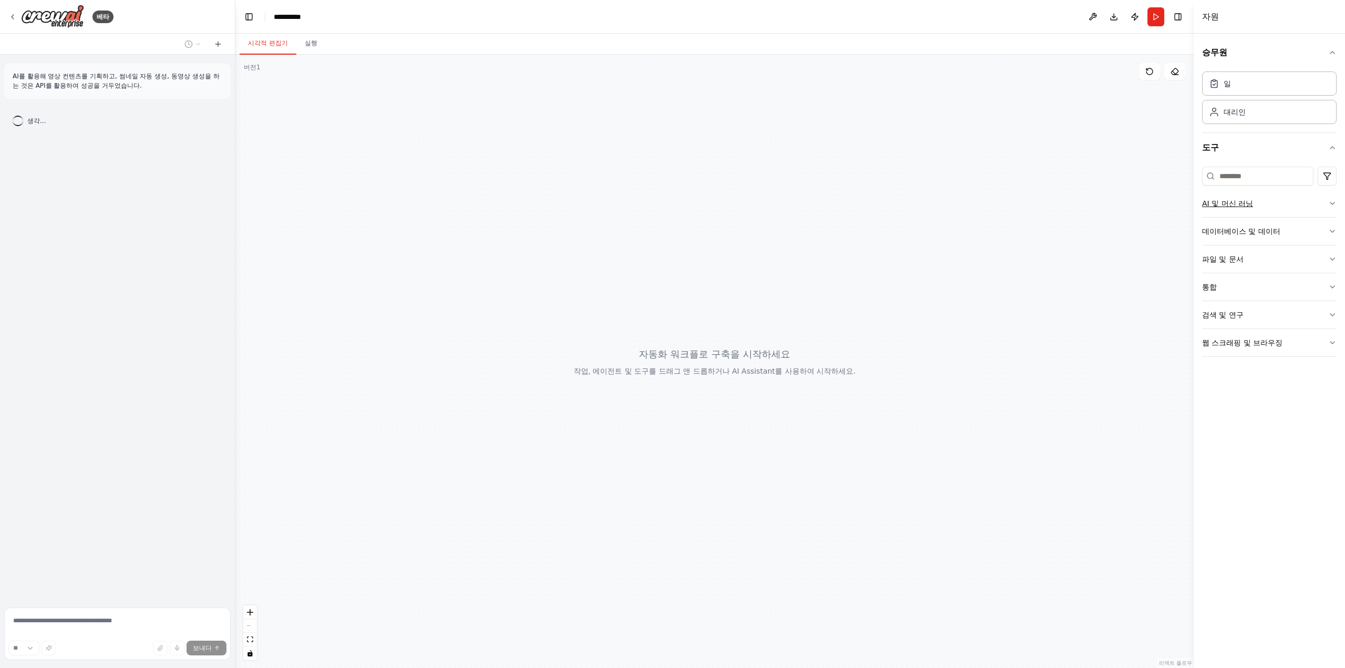
click at [1233, 199] on font "AI 및 머신 러닝" at bounding box center [1227, 203] width 51 height 8
drag, startPoint x: 906, startPoint y: 250, endPoint x: 815, endPoint y: 248, distance: 90.9
click at [815, 248] on div at bounding box center [714, 361] width 958 height 613
drag, startPoint x: 815, startPoint y: 248, endPoint x: 942, endPoint y: 269, distance: 129.5
click at [902, 264] on div at bounding box center [714, 361] width 958 height 613
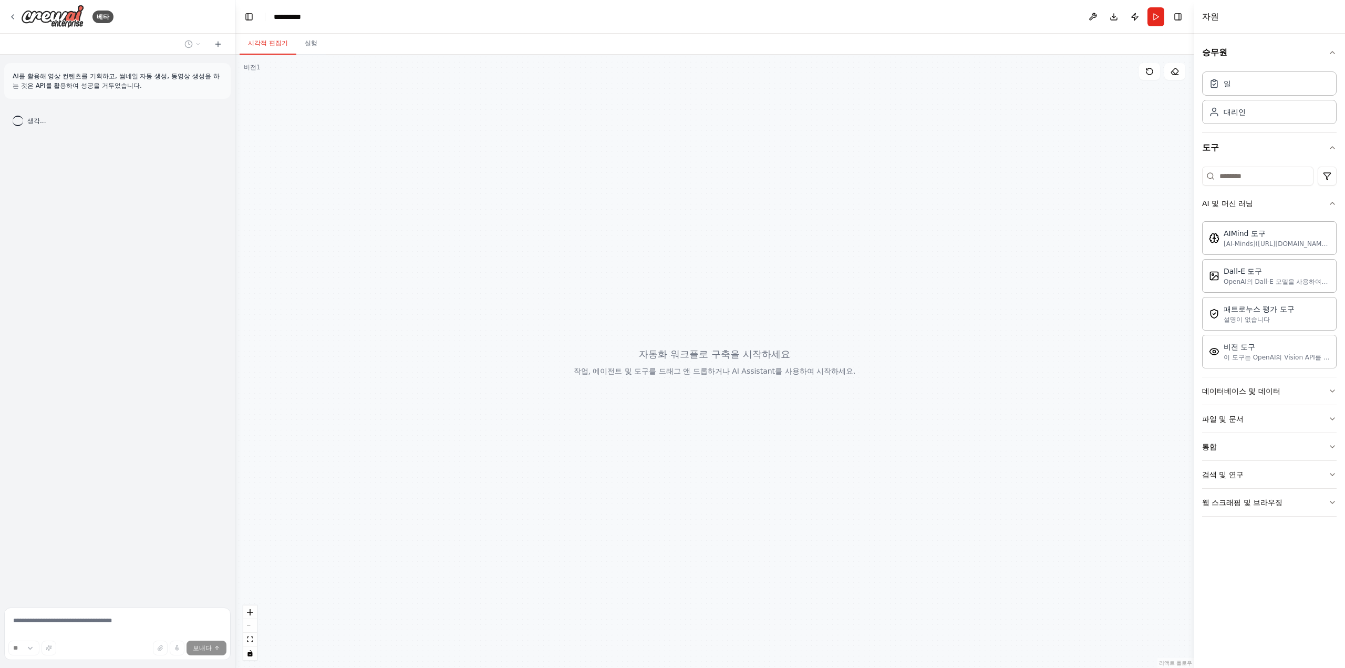
drag, startPoint x: 662, startPoint y: 240, endPoint x: 663, endPoint y: 261, distance: 20.5
click at [663, 260] on div at bounding box center [714, 361] width 958 height 613
drag, startPoint x: 336, startPoint y: 486, endPoint x: 303, endPoint y: 481, distance: 34.0
click at [303, 481] on div at bounding box center [714, 361] width 958 height 613
click at [1093, 15] on button at bounding box center [1093, 16] width 17 height 19
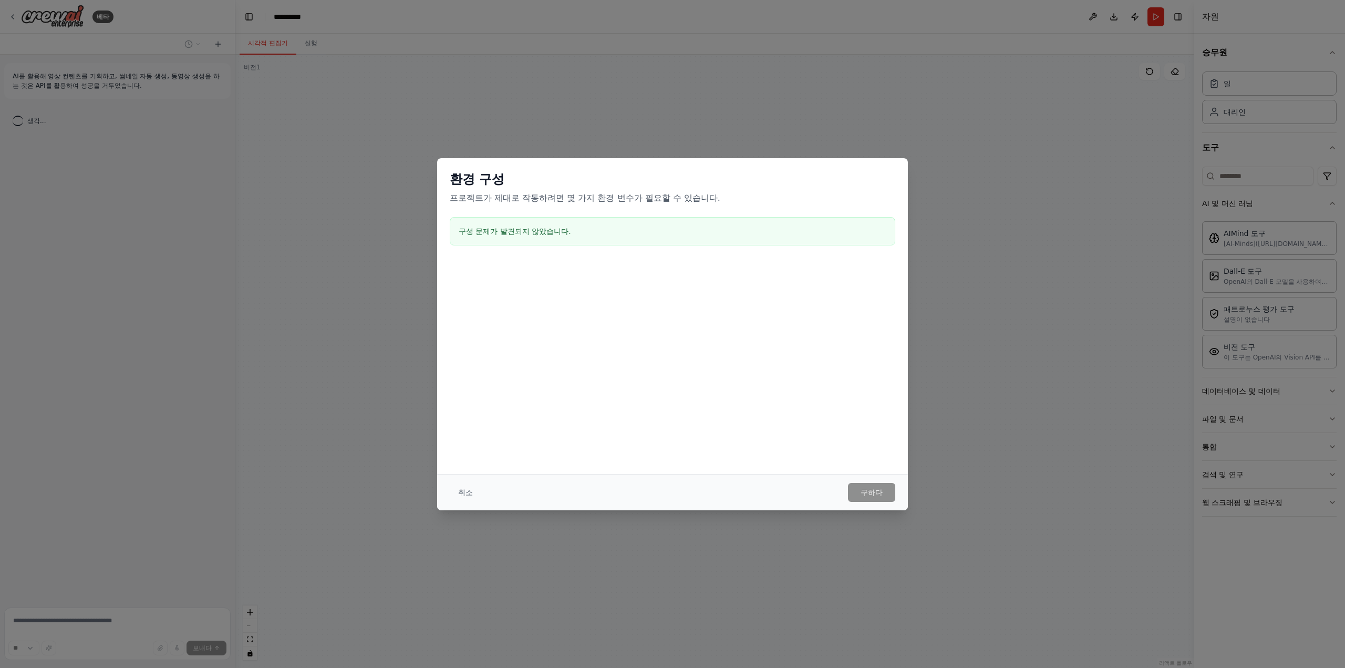
click at [664, 521] on div "환경 구성 프로젝트가 제대로 작동하려면 몇 가지 환경 변수가 필요할 수 있습니다. 구성 문제가 발견되지 않았습니다. 취소 구하다" at bounding box center [672, 334] width 1345 height 668
click at [470, 493] on font "취소" at bounding box center [465, 492] width 15 height 8
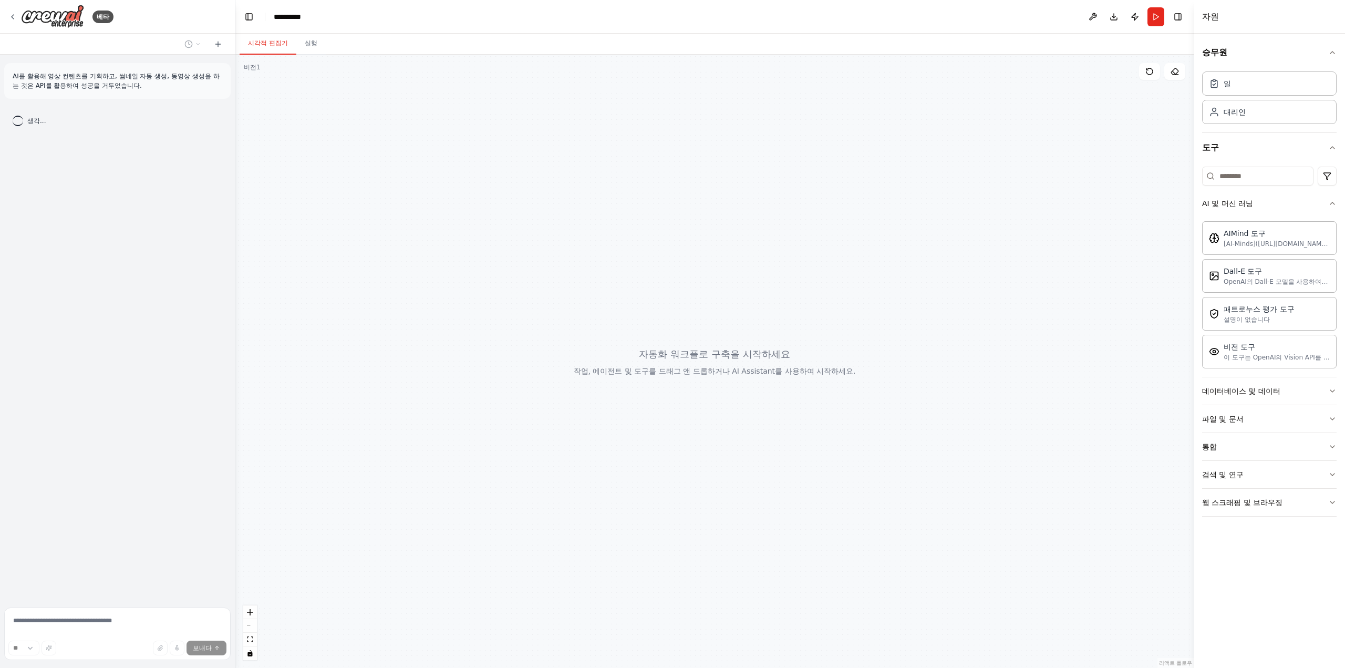
click at [1113, 17] on button "다운로드" at bounding box center [1114, 16] width 17 height 19
click at [1326, 627] on icon "알림(F8)" at bounding box center [1328, 629] width 8 height 8
drag, startPoint x: 793, startPoint y: 460, endPoint x: 695, endPoint y: 448, distance: 99.5
click at [698, 448] on div at bounding box center [714, 361] width 958 height 613
drag, startPoint x: 681, startPoint y: 448, endPoint x: 678, endPoint y: 442, distance: 7.1
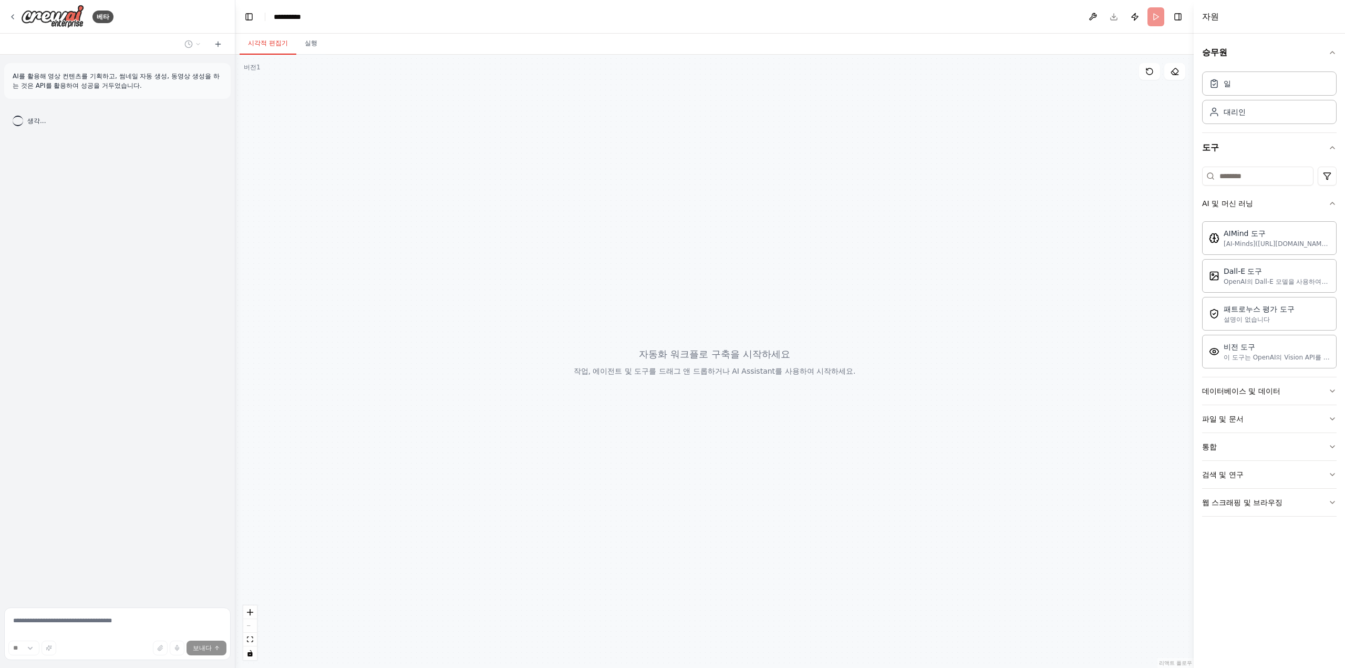
click at [678, 442] on div at bounding box center [714, 361] width 958 height 613
click at [91, 329] on div "AI를 활용해 영상 컨텐츠를 기획하고, 썸네일 자동 생성, 동영상 생성을 하는 것은 API를 활용하여 성공을 거두었습니다. 생각..." at bounding box center [117, 329] width 235 height 549
click at [235, 417] on div at bounding box center [714, 361] width 958 height 613
click at [197, 375] on div "AI를 활용해 영상 컨텐츠를 기획하고, 썸네일 자동 생성, 동영상 생성을 하는 것은 API를 활용하여 성공을 거두었습니다. 생각..." at bounding box center [117, 329] width 235 height 549
click at [287, 350] on div at bounding box center [714, 361] width 958 height 613
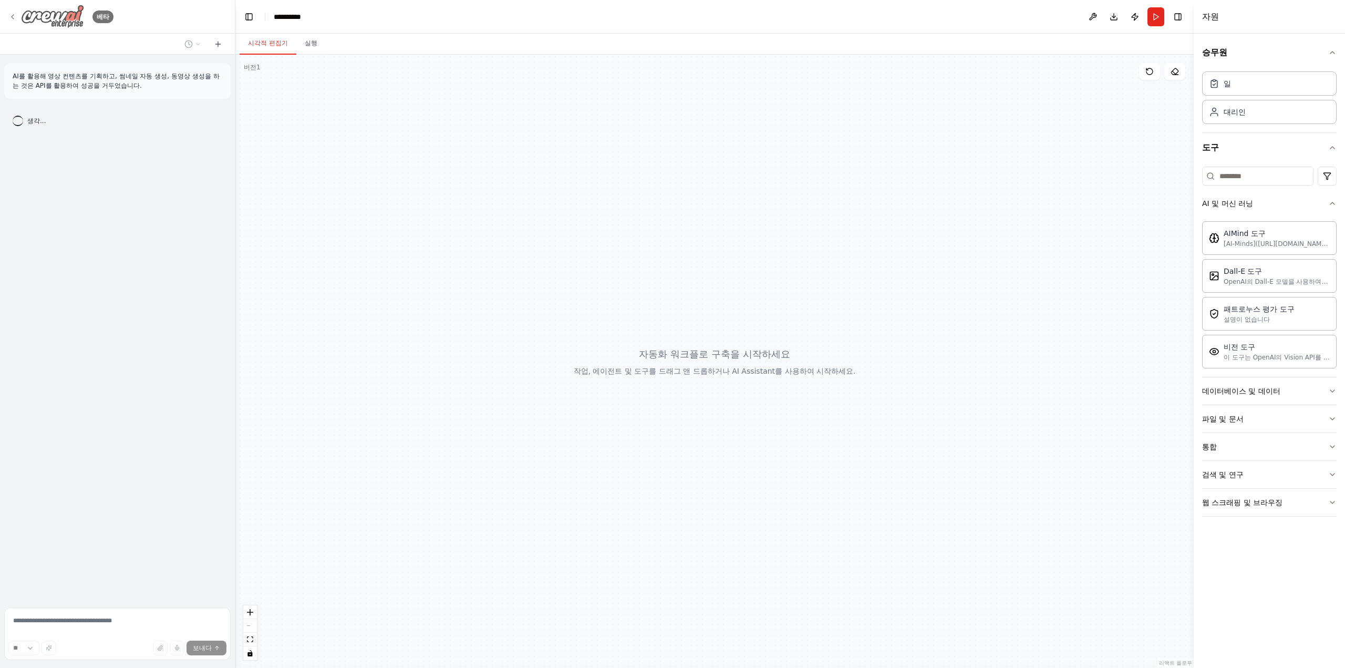
click at [15, 17] on icon at bounding box center [12, 17] width 8 height 8
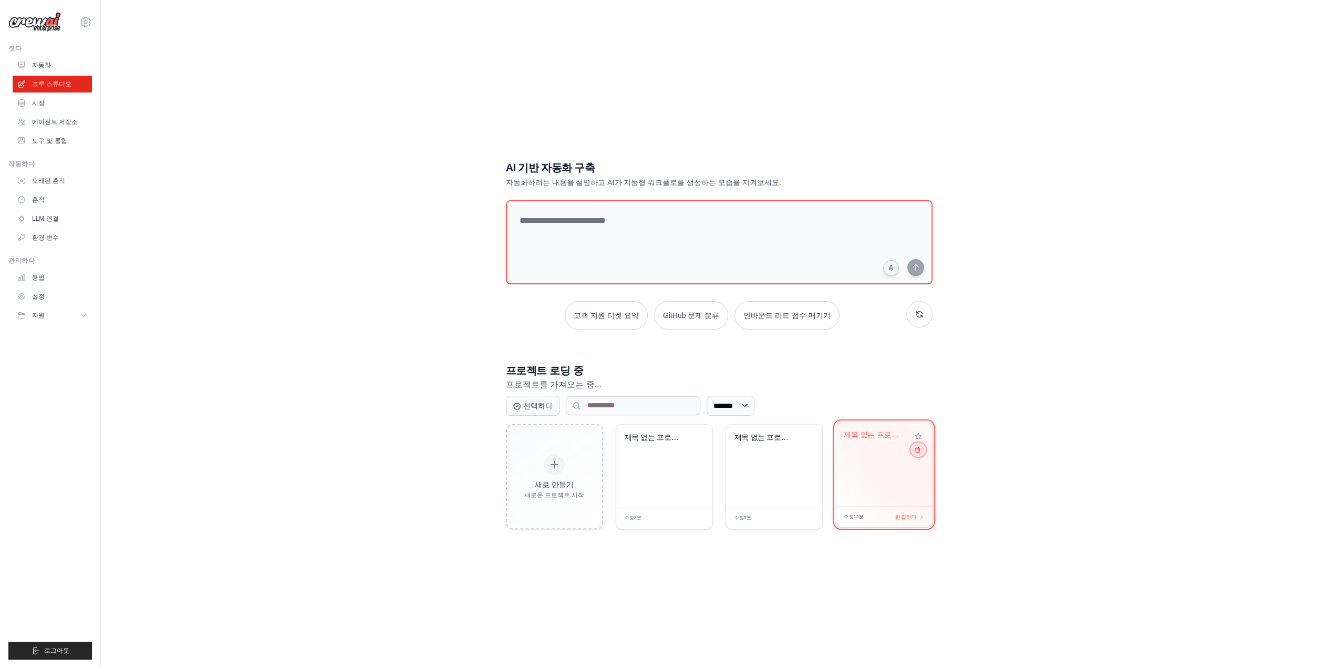
click at [919, 451] on icon at bounding box center [917, 449] width 7 height 7
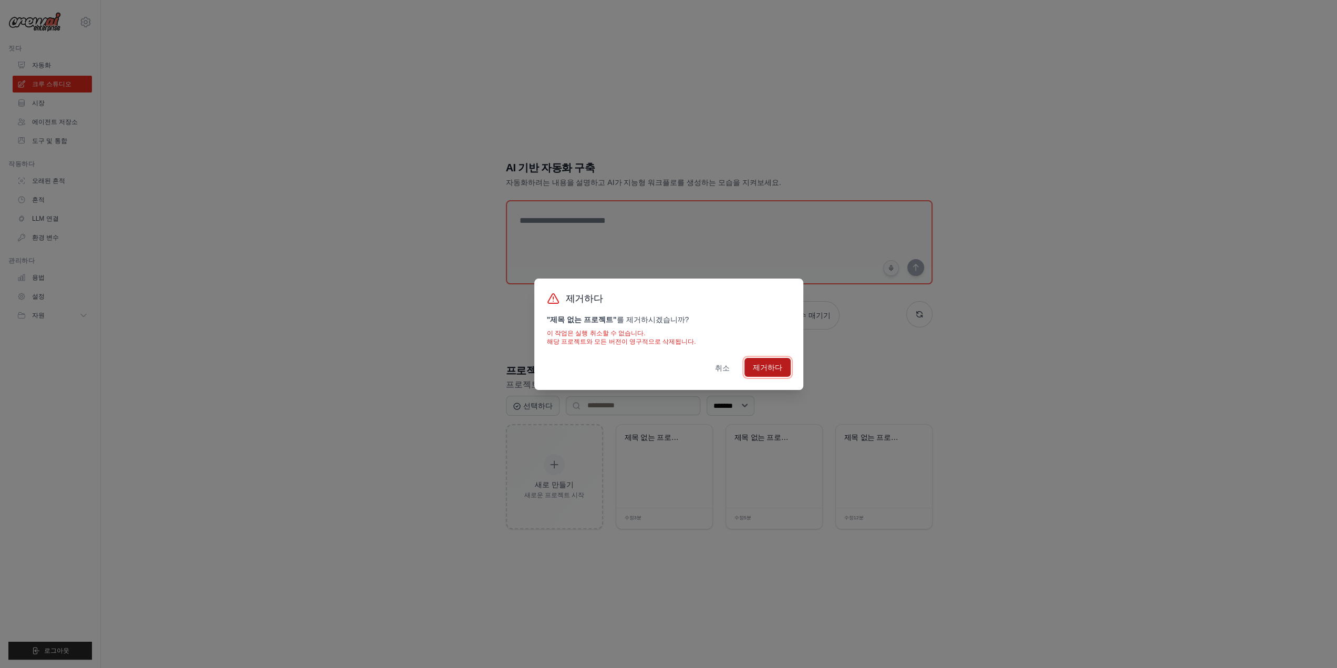
click at [755, 363] on font "제거하다" at bounding box center [767, 367] width 29 height 8
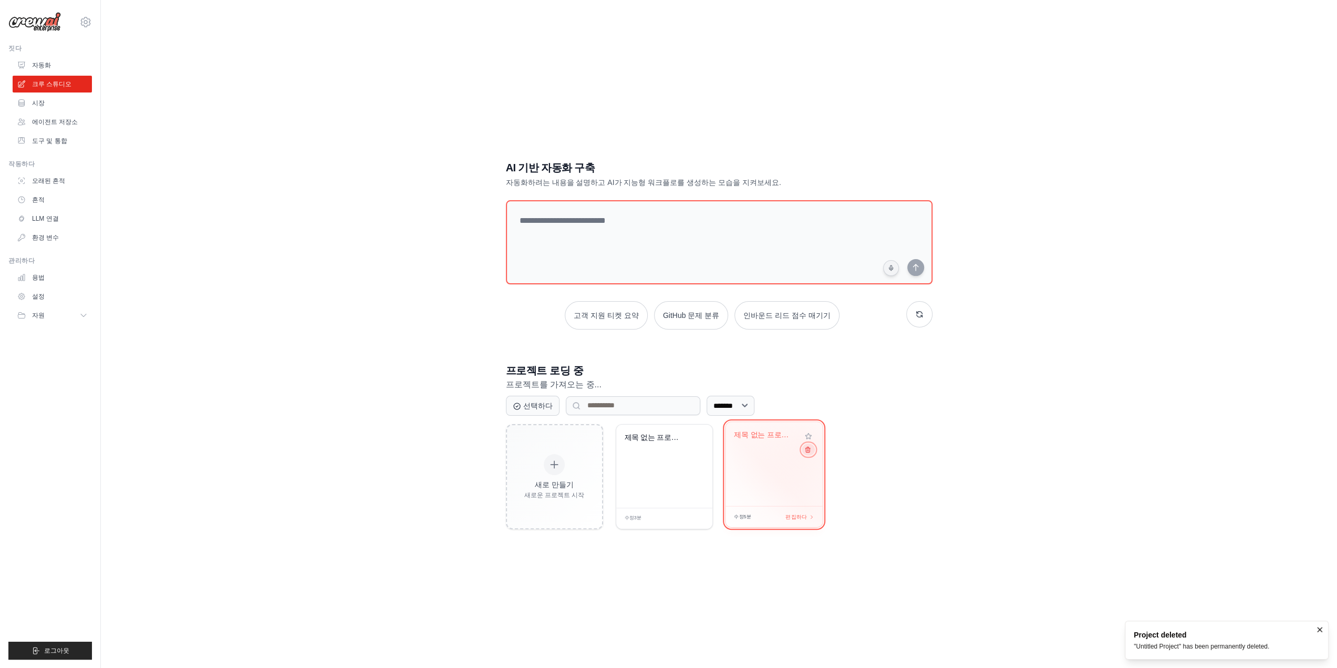
click at [809, 447] on icon at bounding box center [807, 449] width 7 height 7
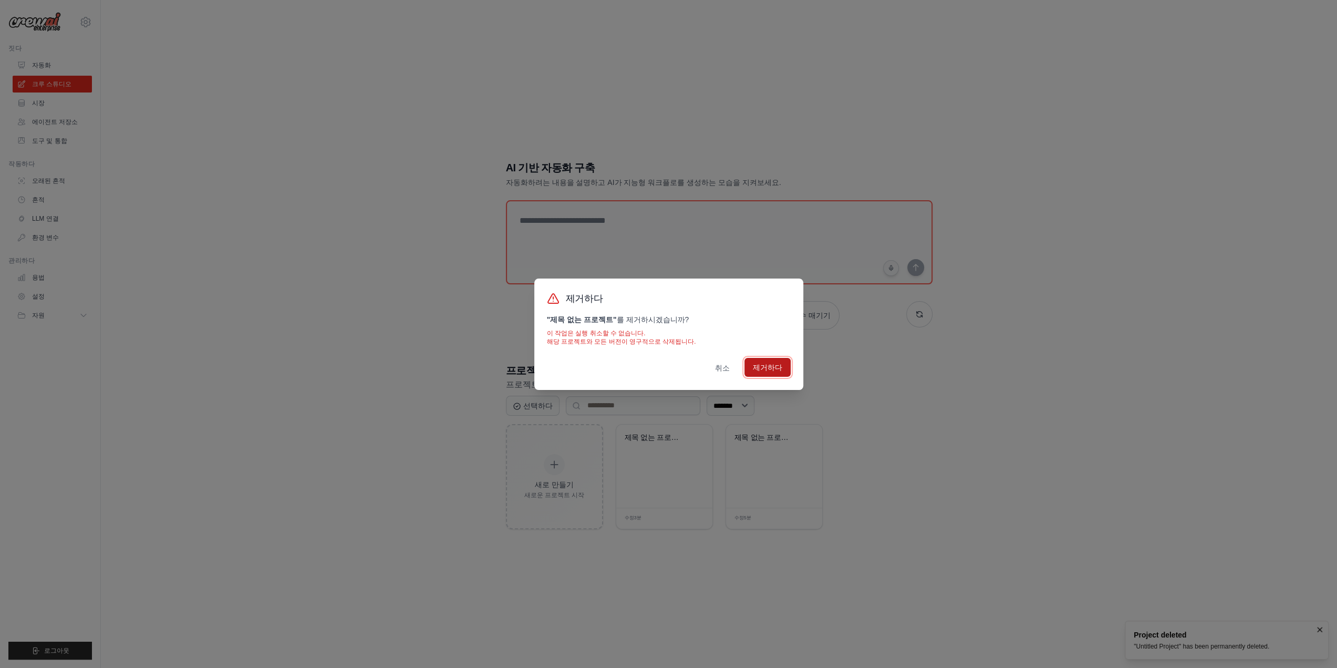
click at [779, 369] on font "제거하다" at bounding box center [767, 367] width 29 height 8
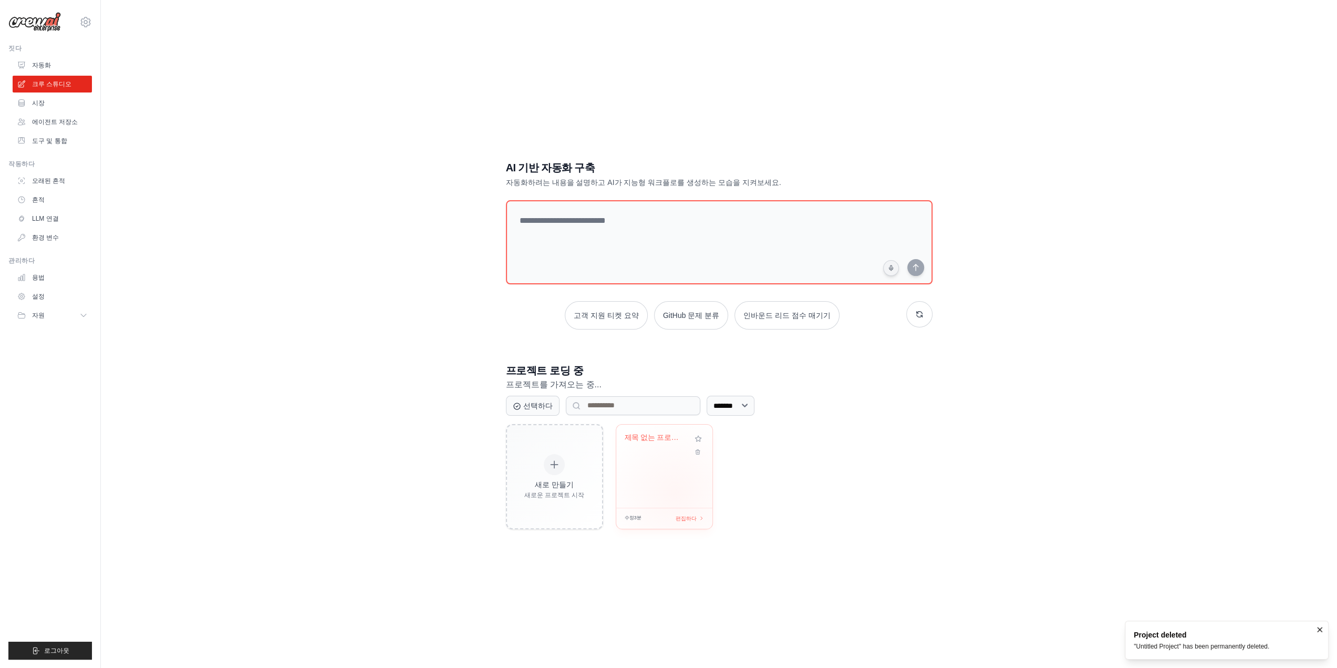
click at [671, 478] on div "제목 없는 프로젝트" at bounding box center [664, 466] width 96 height 83
click at [67, 18] on div "ghldtjd119@snu.ac.kr 설정" at bounding box center [50, 17] width 84 height 34
click at [90, 17] on icon at bounding box center [85, 22] width 13 height 13
click at [112, 59] on link "설정" at bounding box center [131, 65] width 100 height 21
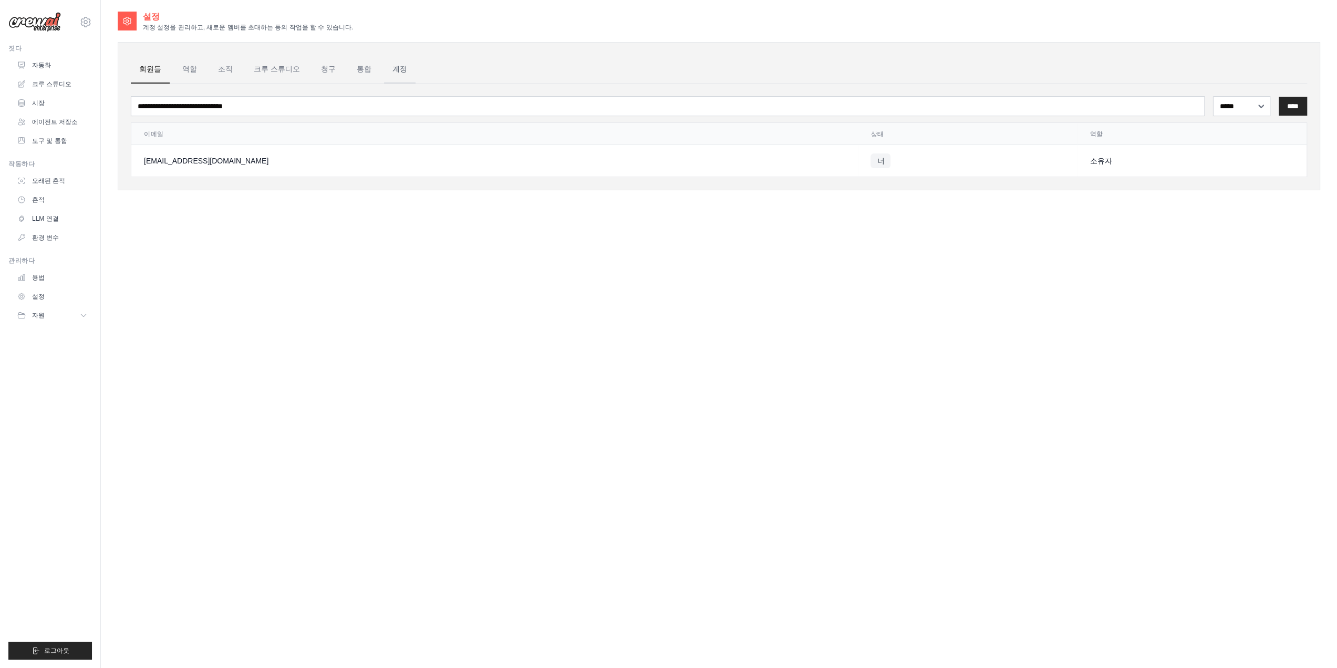
click at [393, 68] on font "계정" at bounding box center [400, 69] width 15 height 8
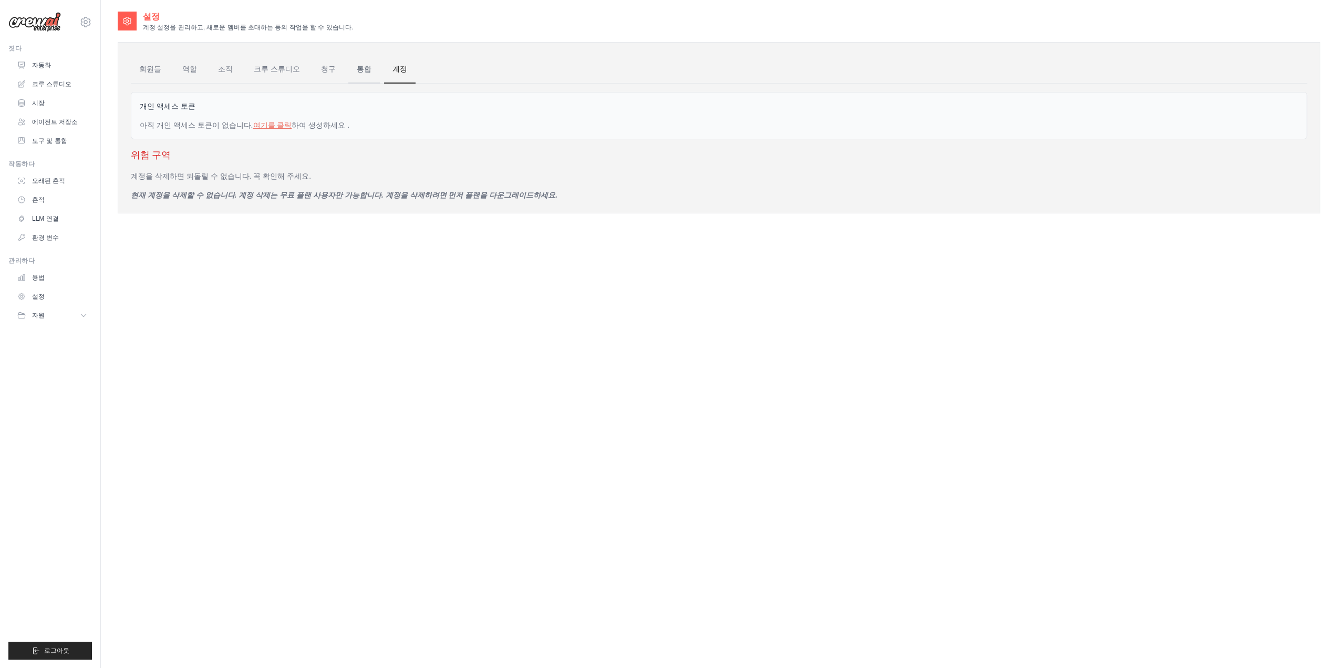
click at [353, 74] on link "통합" at bounding box center [364, 69] width 32 height 28
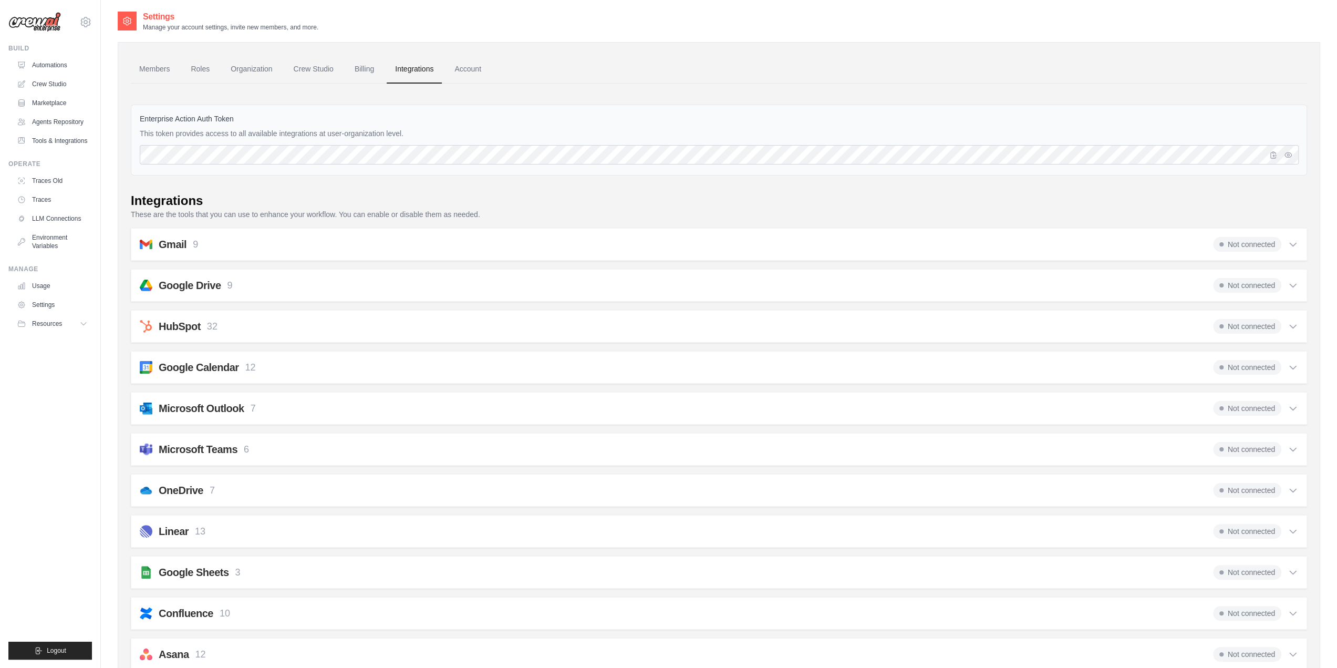
click at [338, 73] on link "Crew Studio" at bounding box center [313, 69] width 57 height 28
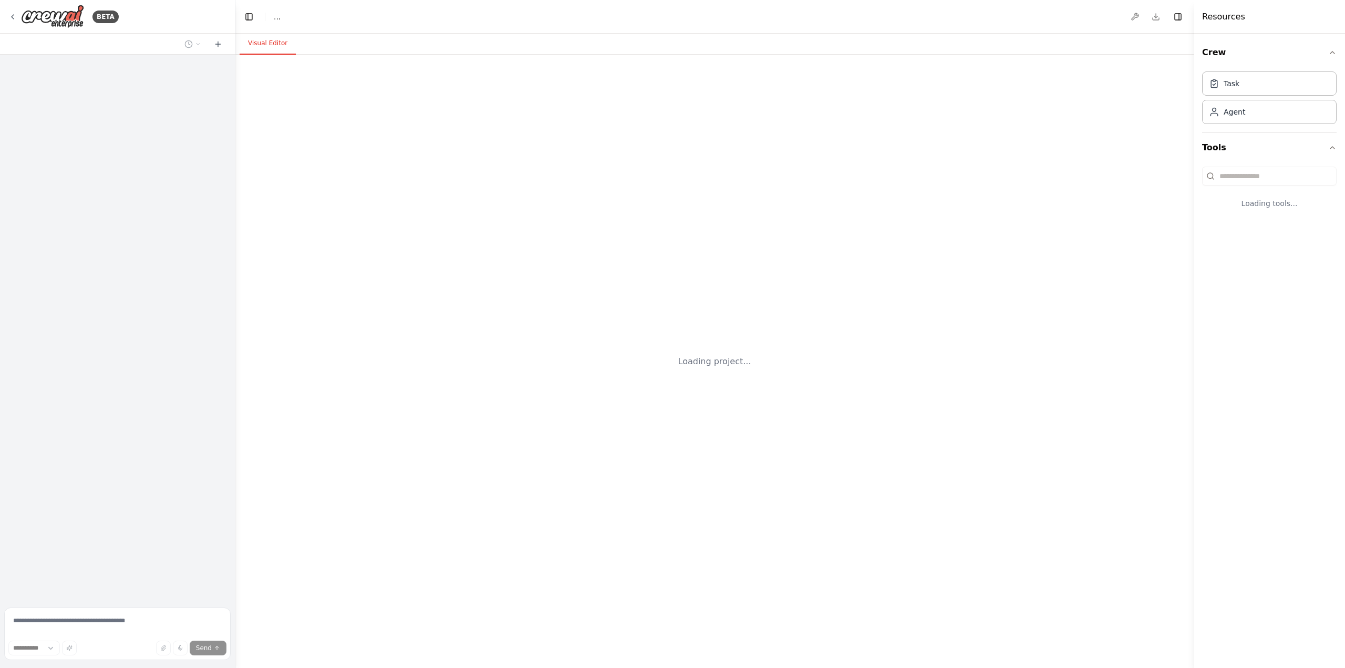
select select "****"
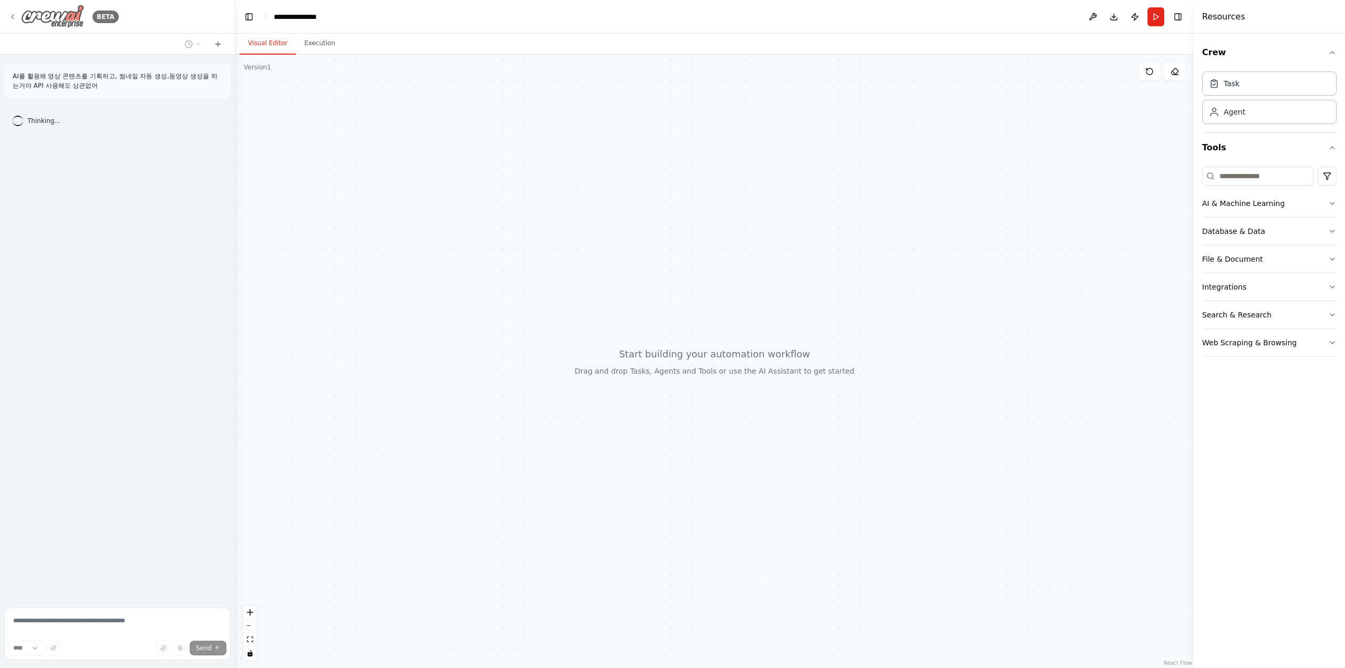
click at [18, 18] on div "BETA" at bounding box center [63, 17] width 110 height 24
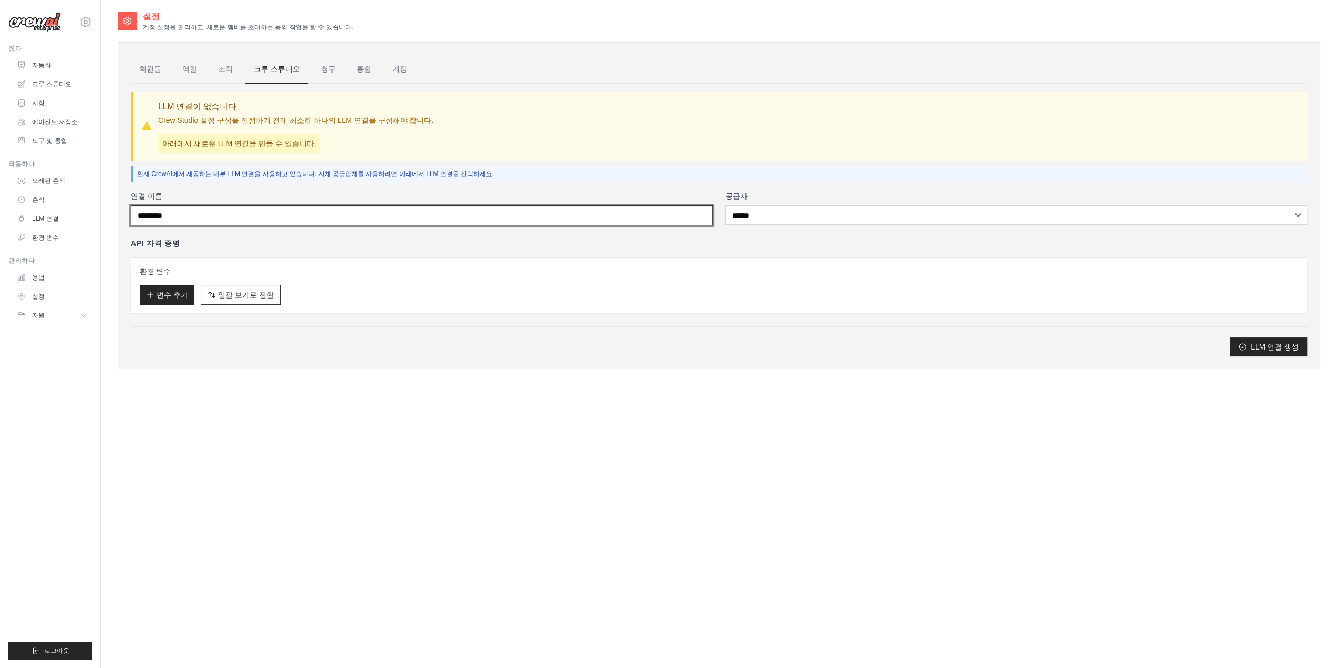
click at [442, 217] on input "연결 이름" at bounding box center [422, 215] width 582 height 20
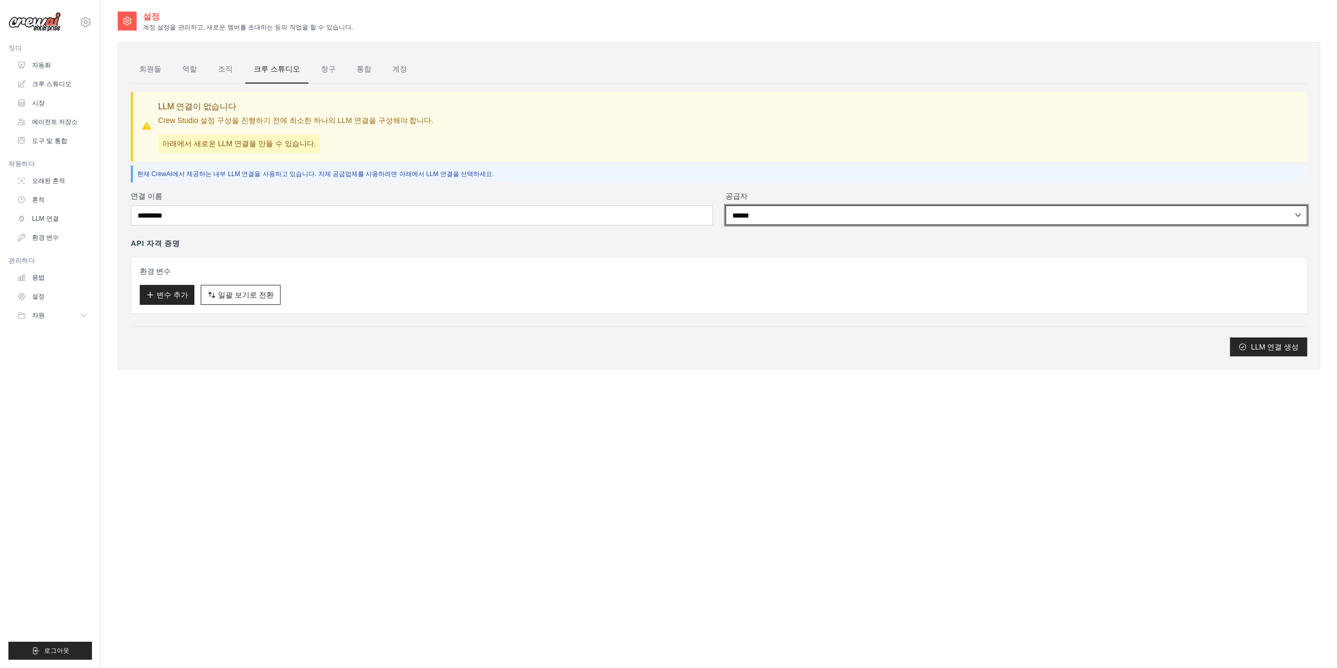
click at [746, 215] on select "****** **** ******* ***" at bounding box center [1017, 214] width 582 height 19
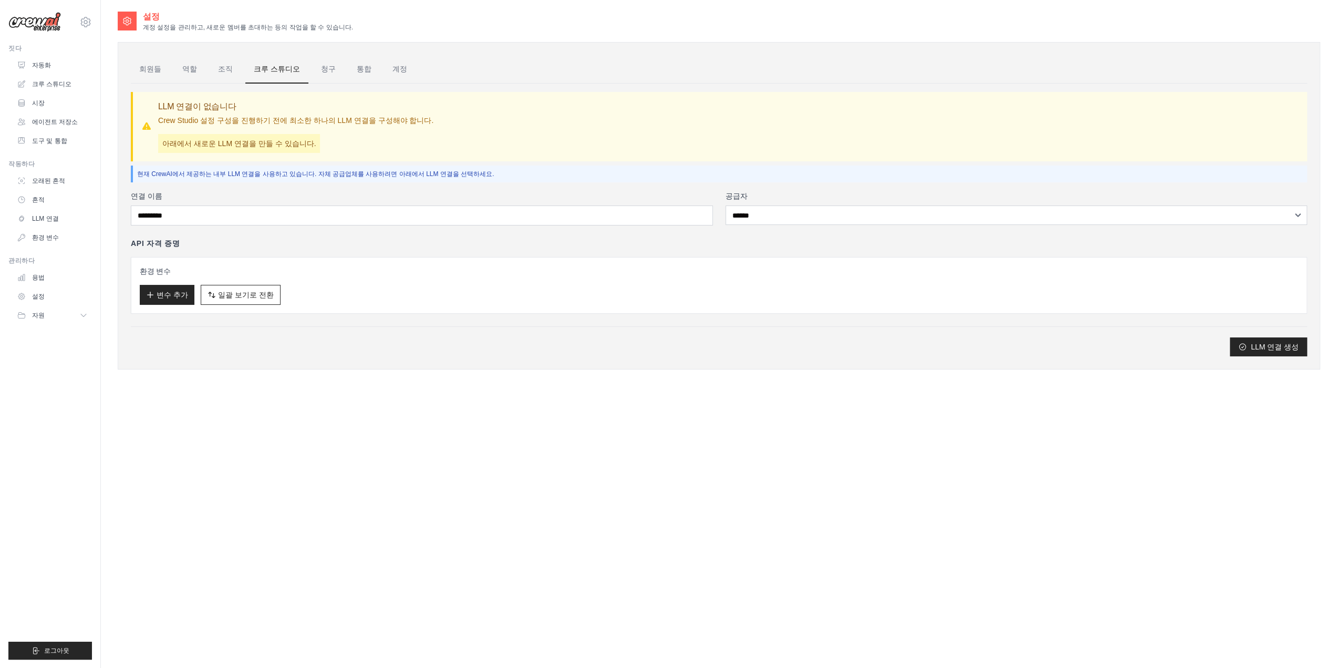
click at [564, 172] on p "현재 CrewAI에서 제공하는 내부 LLM 연결을 사용하고 있습니다. 자체 공급업체를 사용하려면 아래에서 LLM 연결을 선택하세요." at bounding box center [720, 174] width 1166 height 8
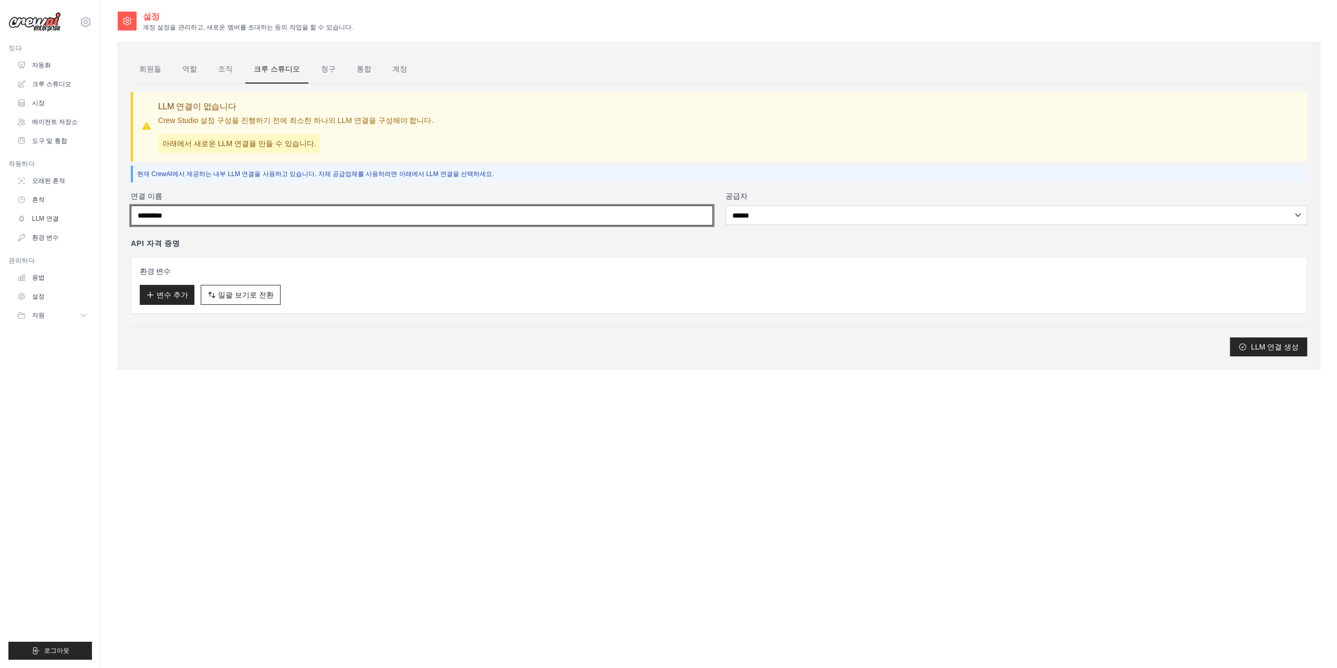
click at [236, 215] on input "연결 이름" at bounding box center [422, 215] width 582 height 20
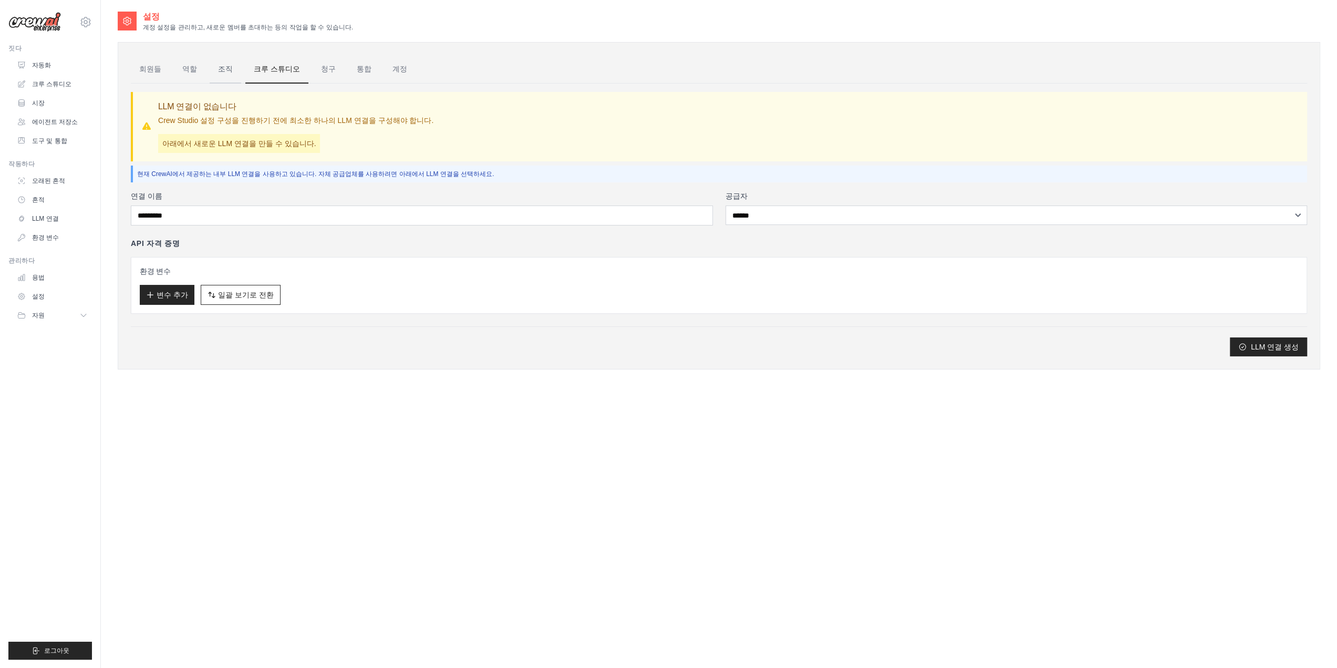
click at [222, 75] on link "조직" at bounding box center [226, 69] width 32 height 28
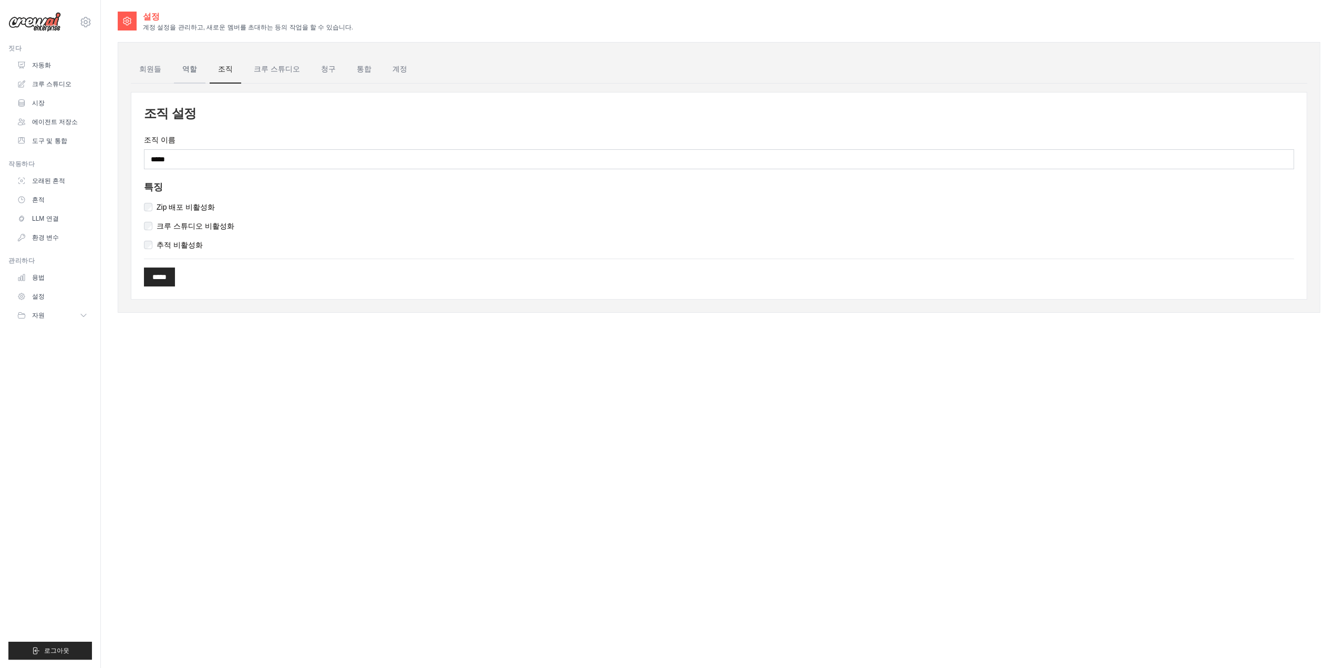
click at [187, 69] on font "역할" at bounding box center [189, 69] width 15 height 8
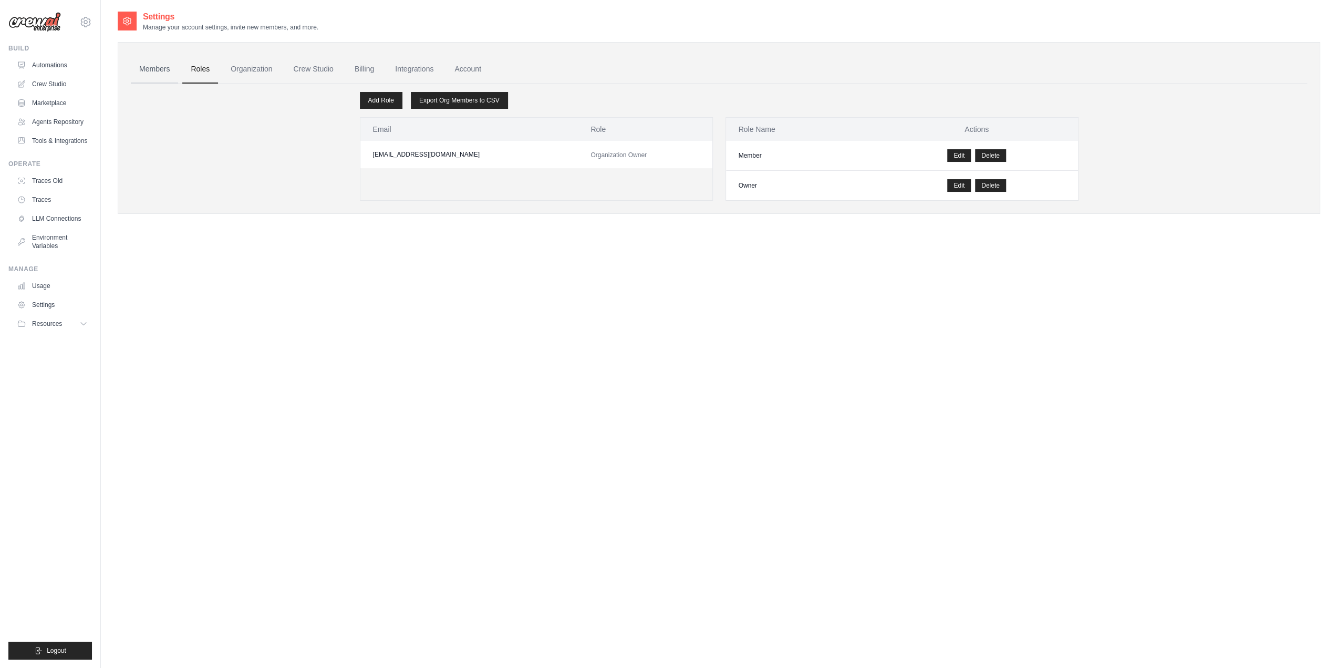
click at [151, 75] on link "Members" at bounding box center [154, 69] width 47 height 28
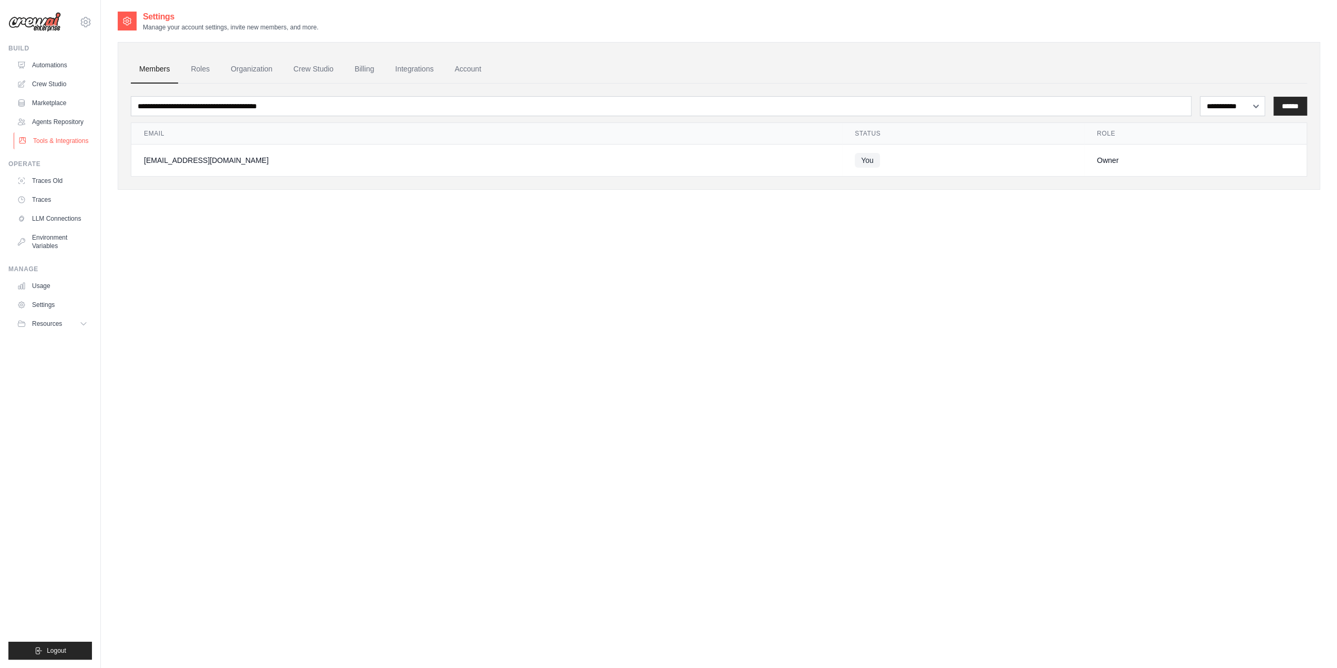
click at [53, 134] on link "Tools & Integrations" at bounding box center [53, 140] width 79 height 17
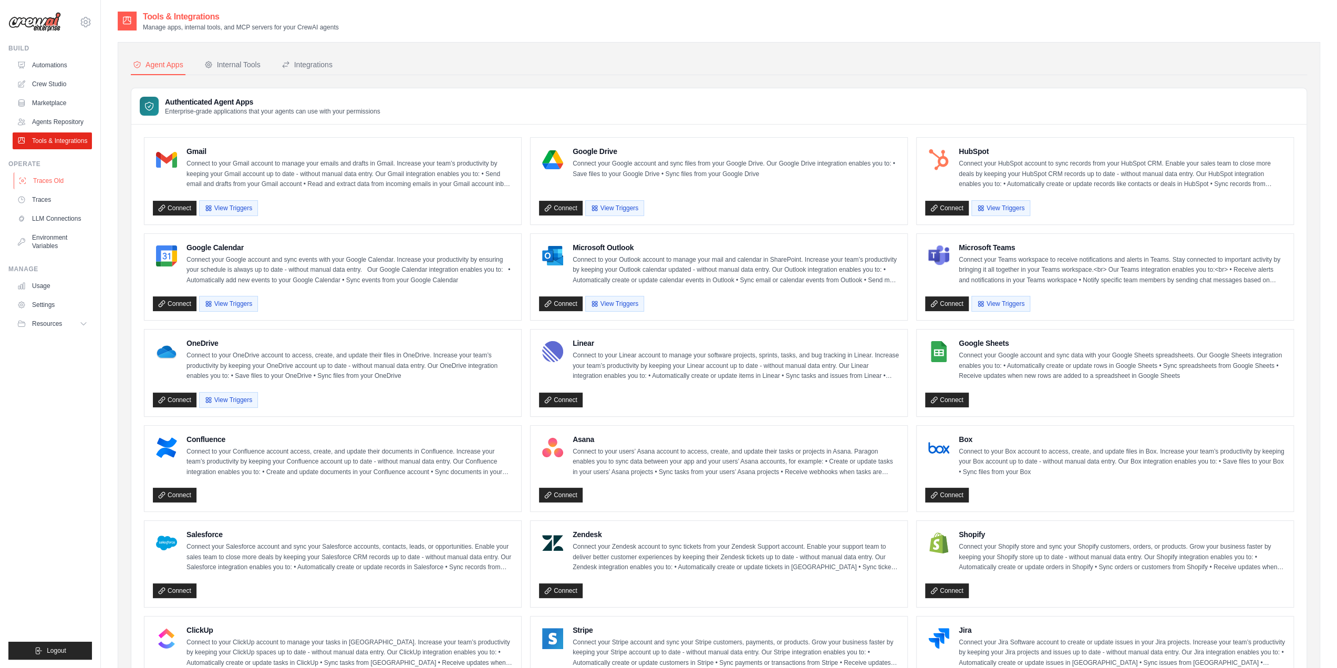
click at [49, 189] on link "Traces Old" at bounding box center [53, 180] width 79 height 17
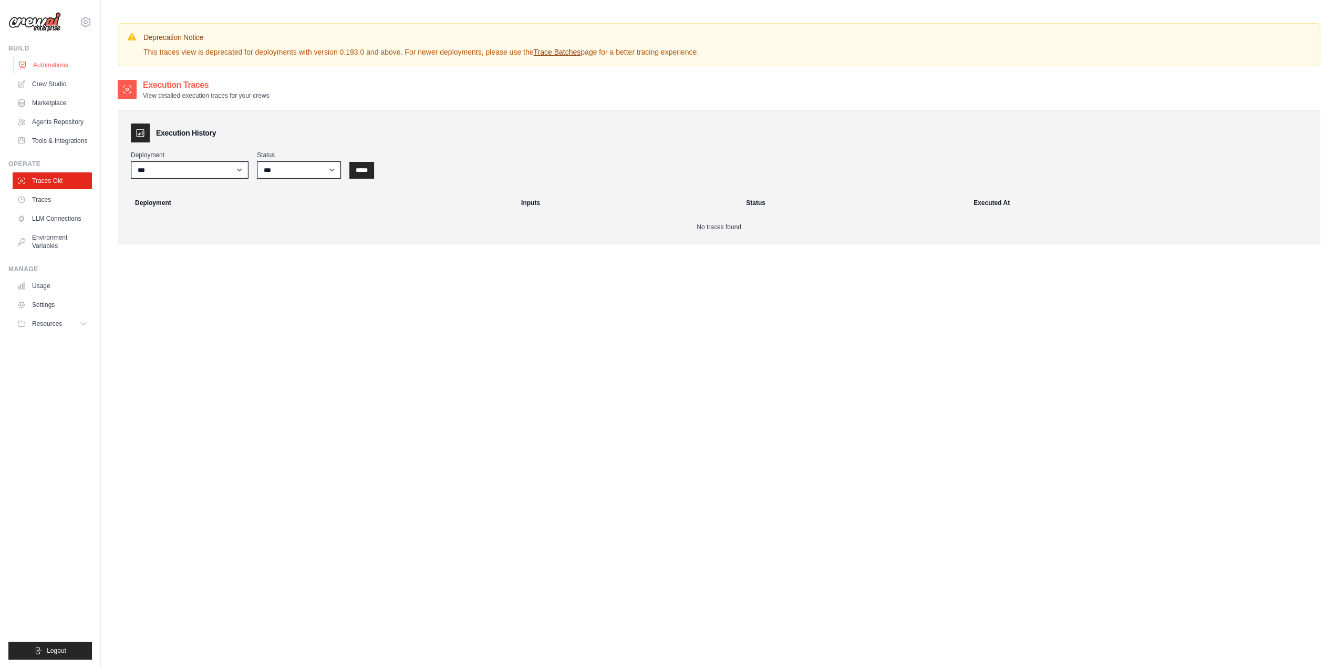
click at [54, 64] on link "Automations" at bounding box center [53, 65] width 79 height 17
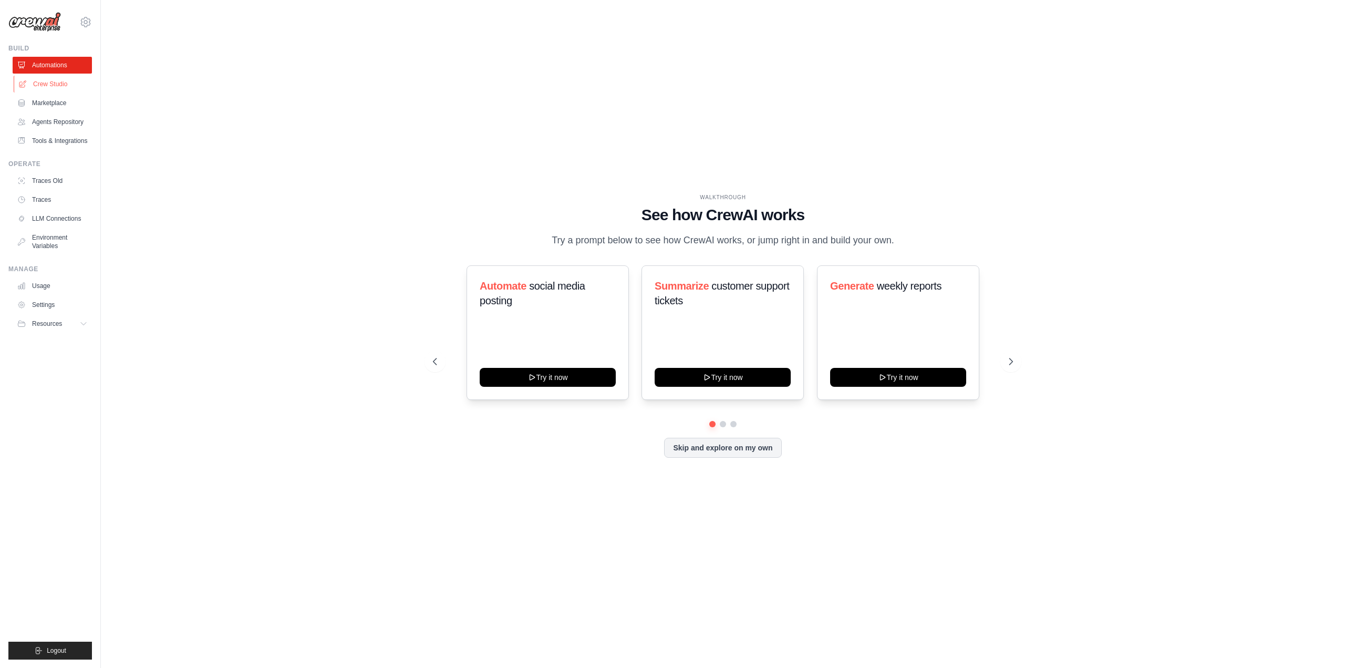
click at [39, 86] on link "Crew Studio" at bounding box center [53, 84] width 79 height 17
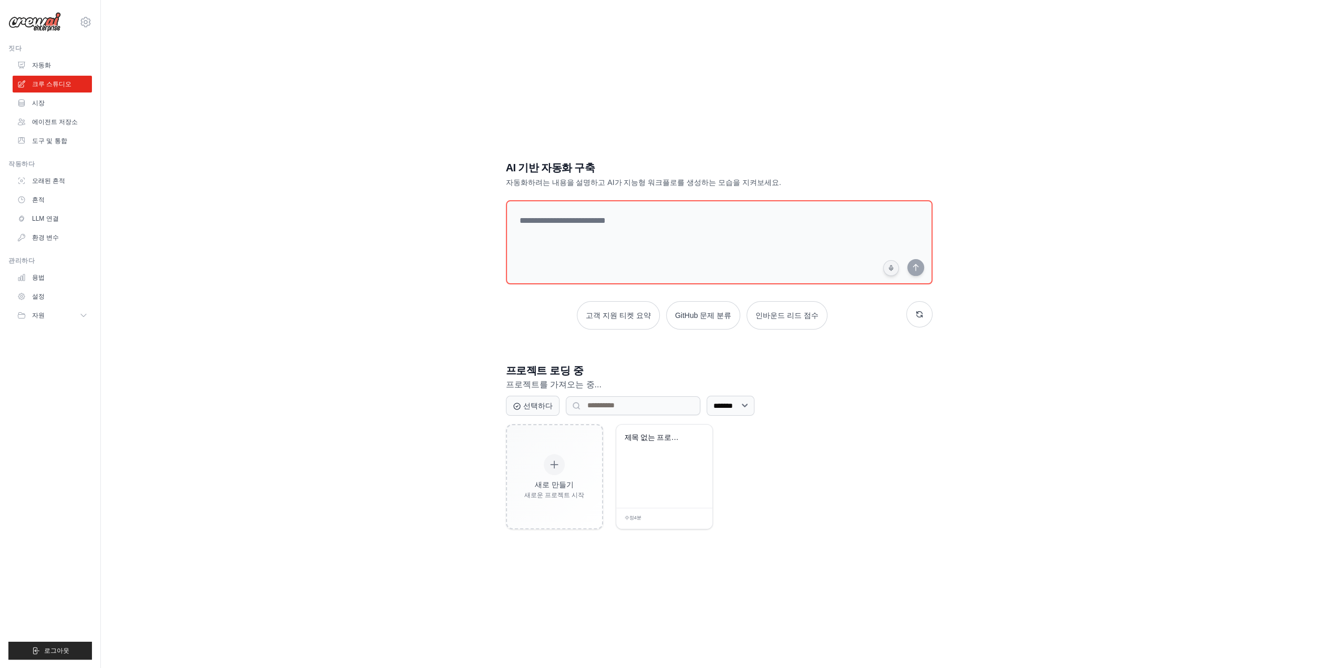
click at [31, 26] on img at bounding box center [34, 22] width 53 height 20
click at [47, 24] on img at bounding box center [34, 22] width 53 height 20
click at [50, 279] on link "용법" at bounding box center [53, 277] width 79 height 17
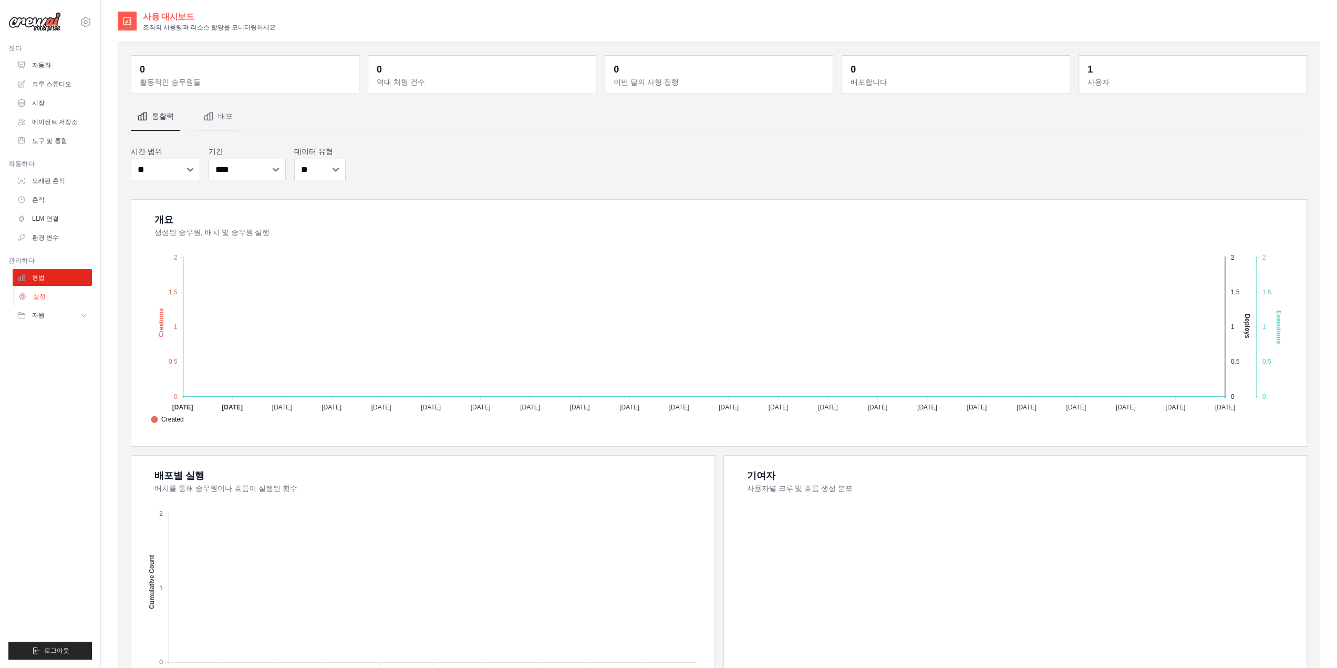
click at [45, 301] on link "설정" at bounding box center [53, 296] width 79 height 17
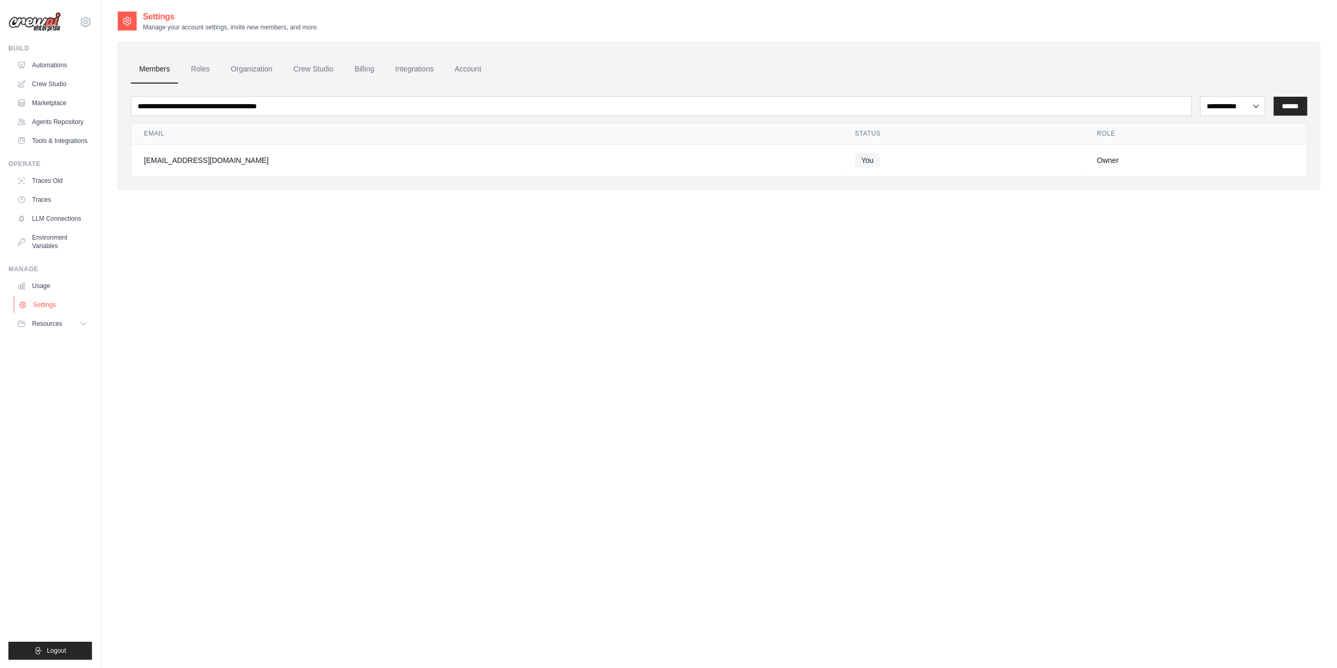
click at [47, 313] on link "Settings" at bounding box center [53, 304] width 79 height 17
click at [50, 332] on button "Resources" at bounding box center [53, 323] width 79 height 17
click at [57, 396] on span "Video Tutorials" at bounding box center [58, 392] width 42 height 8
click at [64, 144] on link "Tools & Integrations" at bounding box center [53, 140] width 79 height 17
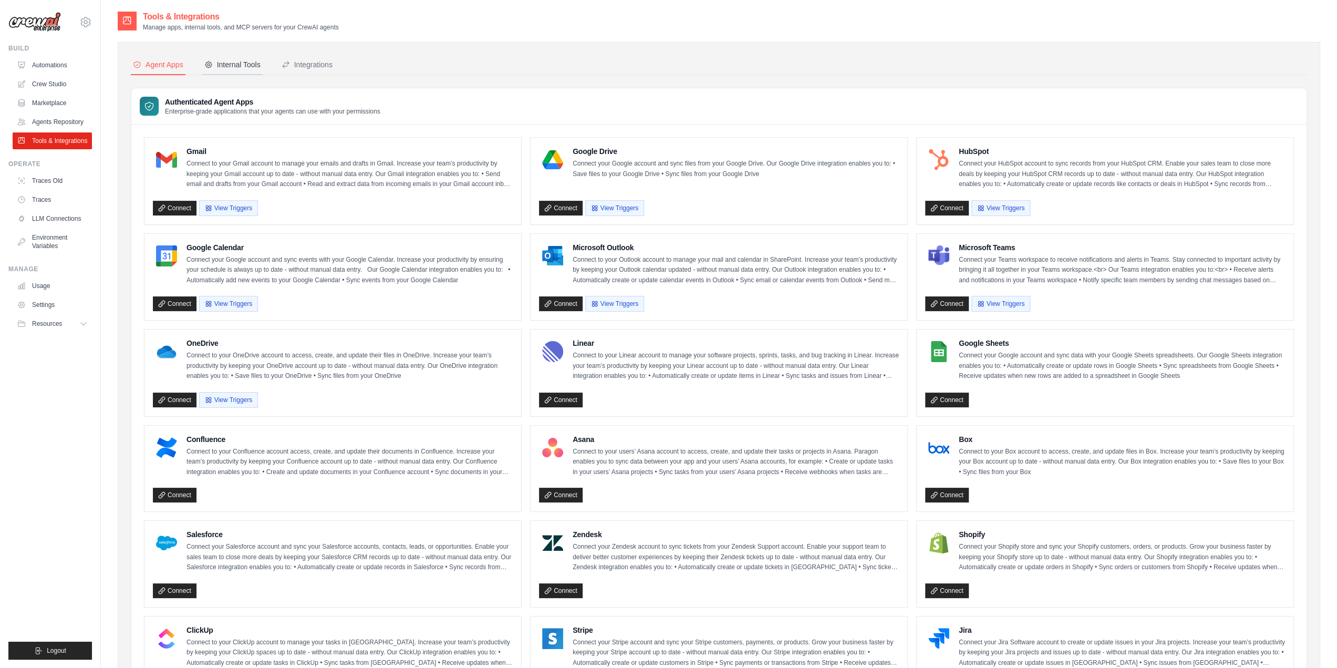
click at [229, 65] on div "Internal Tools" at bounding box center [232, 64] width 56 height 11
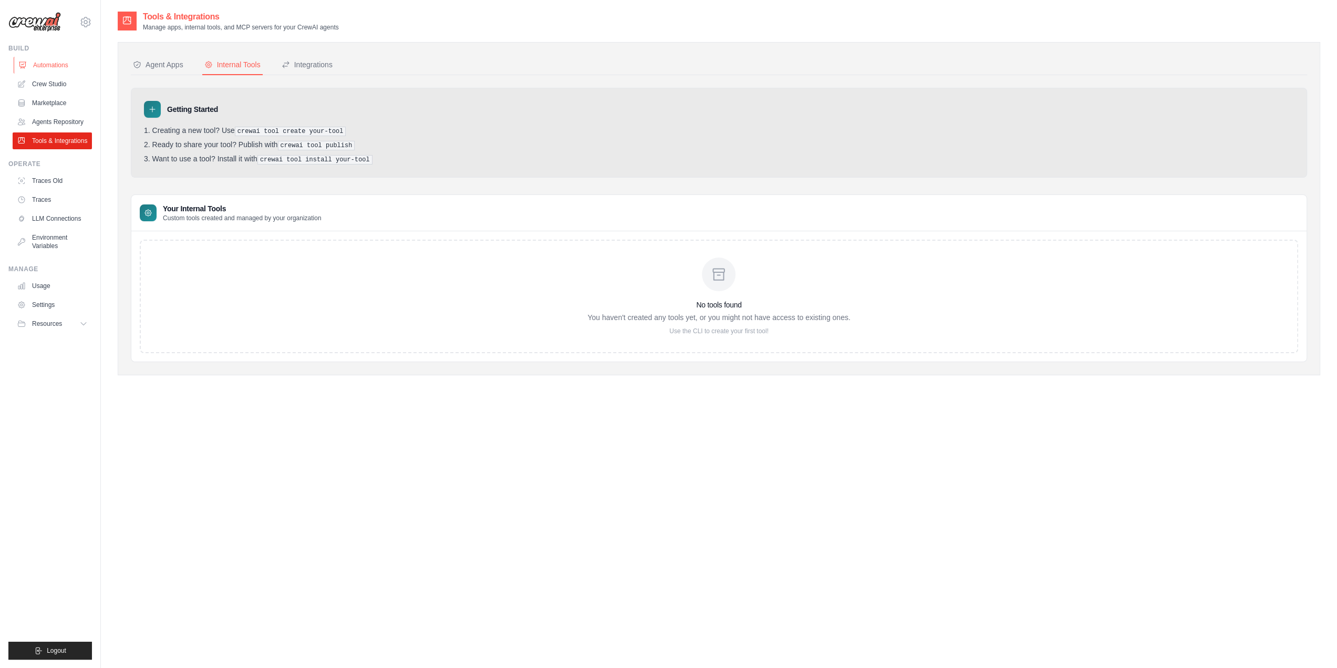
click at [74, 56] on div "Build Automations Crew Studio Marketplace Agents Repository" at bounding box center [50, 96] width 84 height 105
click at [63, 67] on link "Automations" at bounding box center [53, 65] width 79 height 17
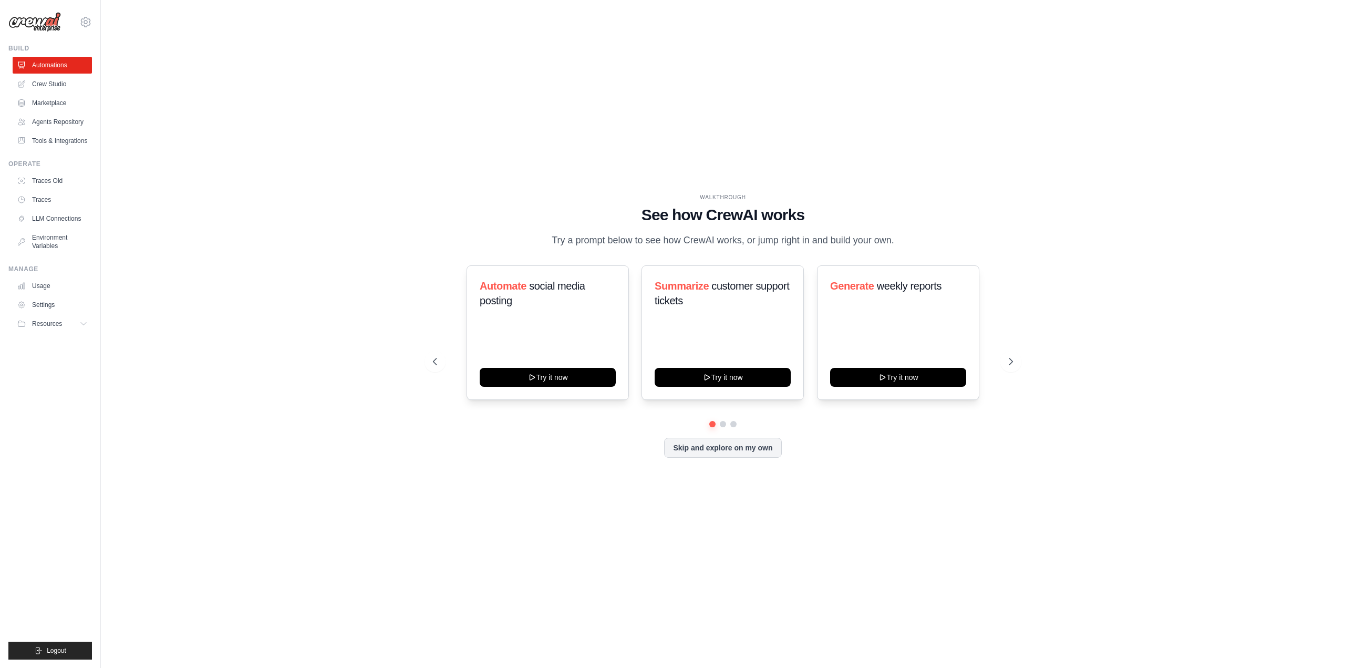
click at [67, 87] on link "Crew Studio" at bounding box center [52, 84] width 79 height 17
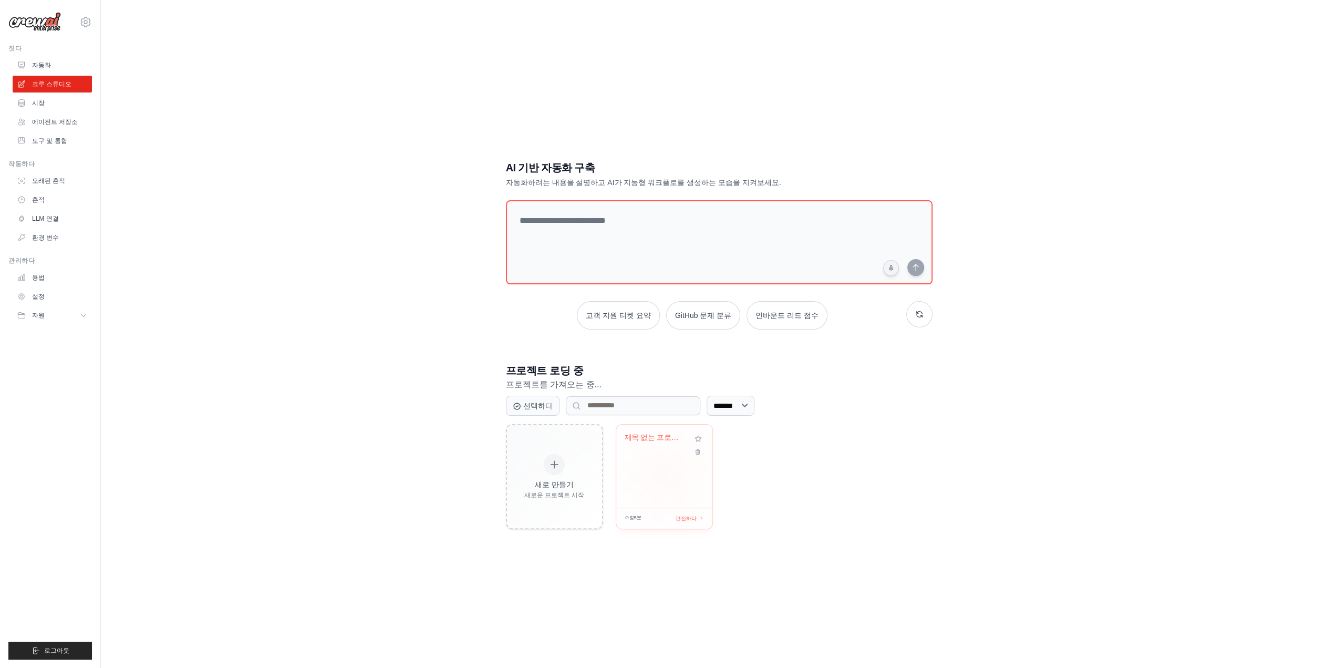
click at [676, 471] on div "제목 없는 프로젝트" at bounding box center [664, 466] width 96 height 83
click at [90, 20] on icon at bounding box center [85, 22] width 13 height 13
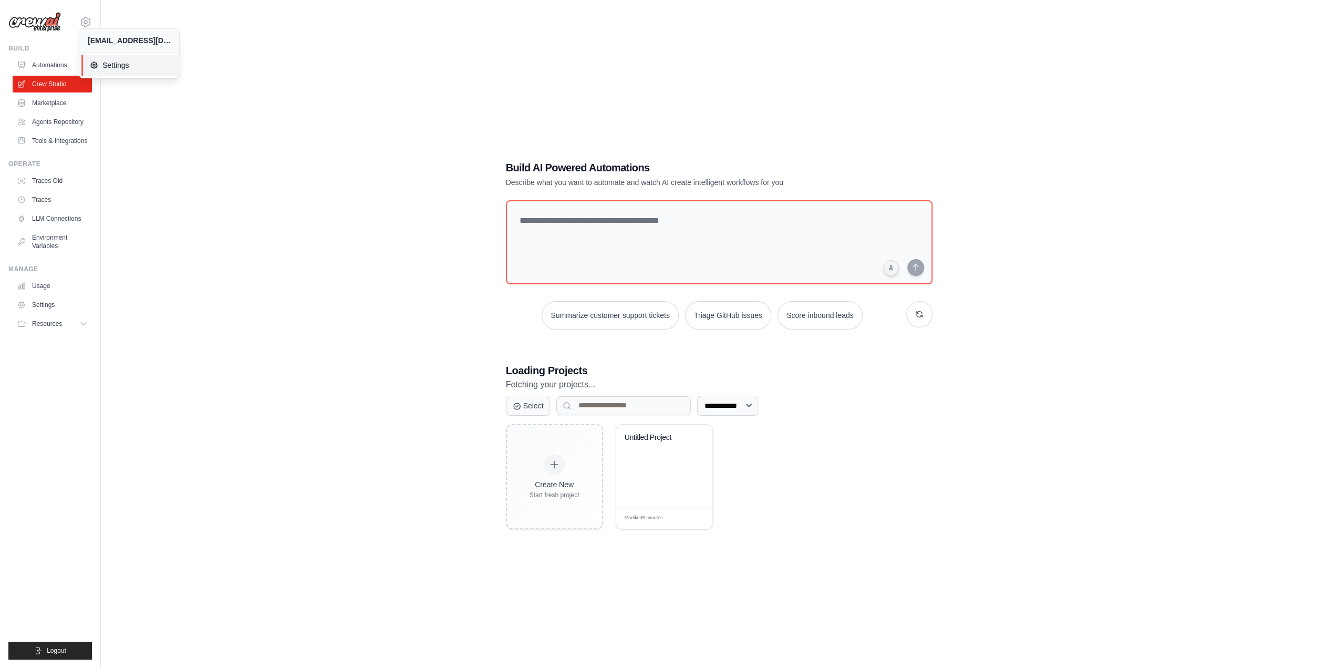
click at [117, 57] on link "Settings" at bounding box center [131, 65] width 100 height 21
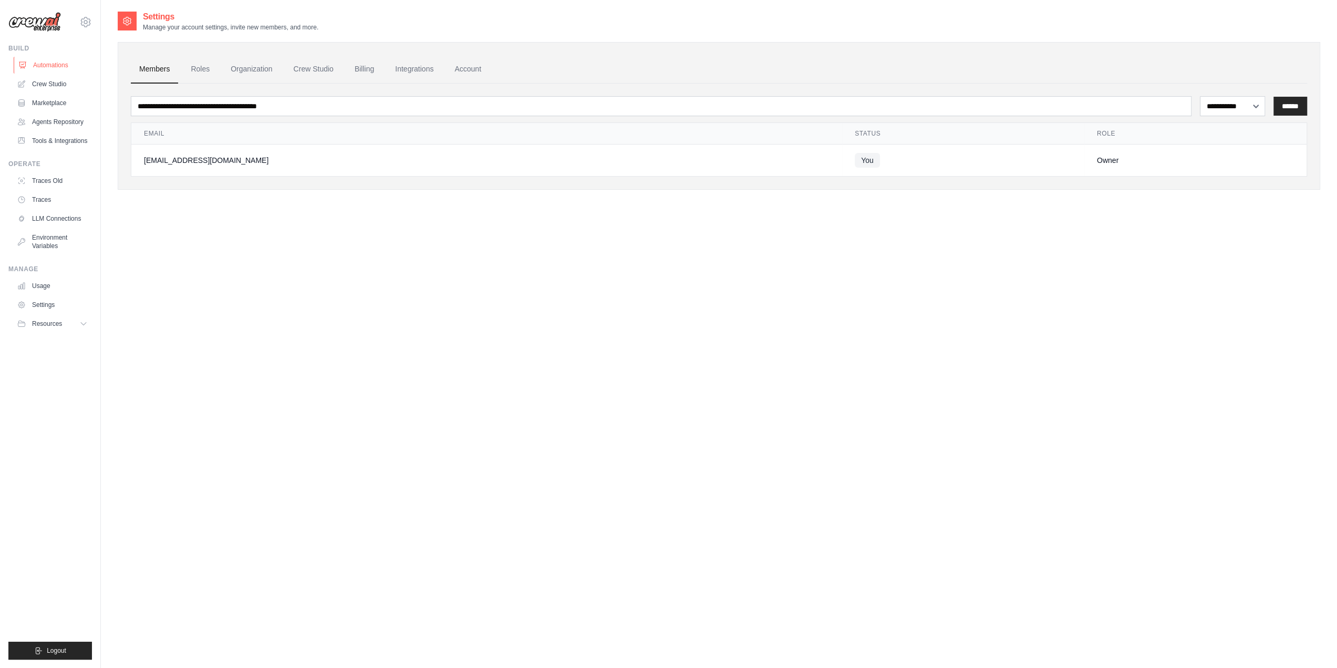
click at [74, 68] on link "Automations" at bounding box center [53, 65] width 79 height 17
click at [70, 85] on link "Crew Studio" at bounding box center [53, 84] width 79 height 17
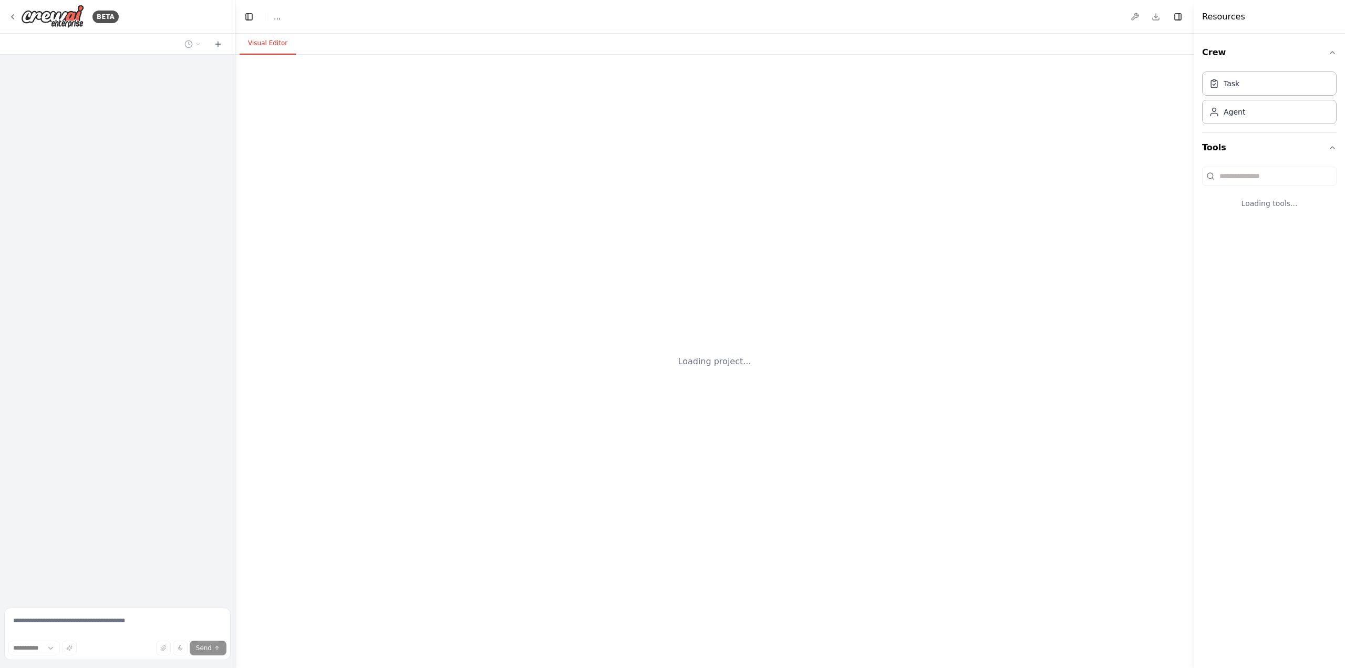
select select "****"
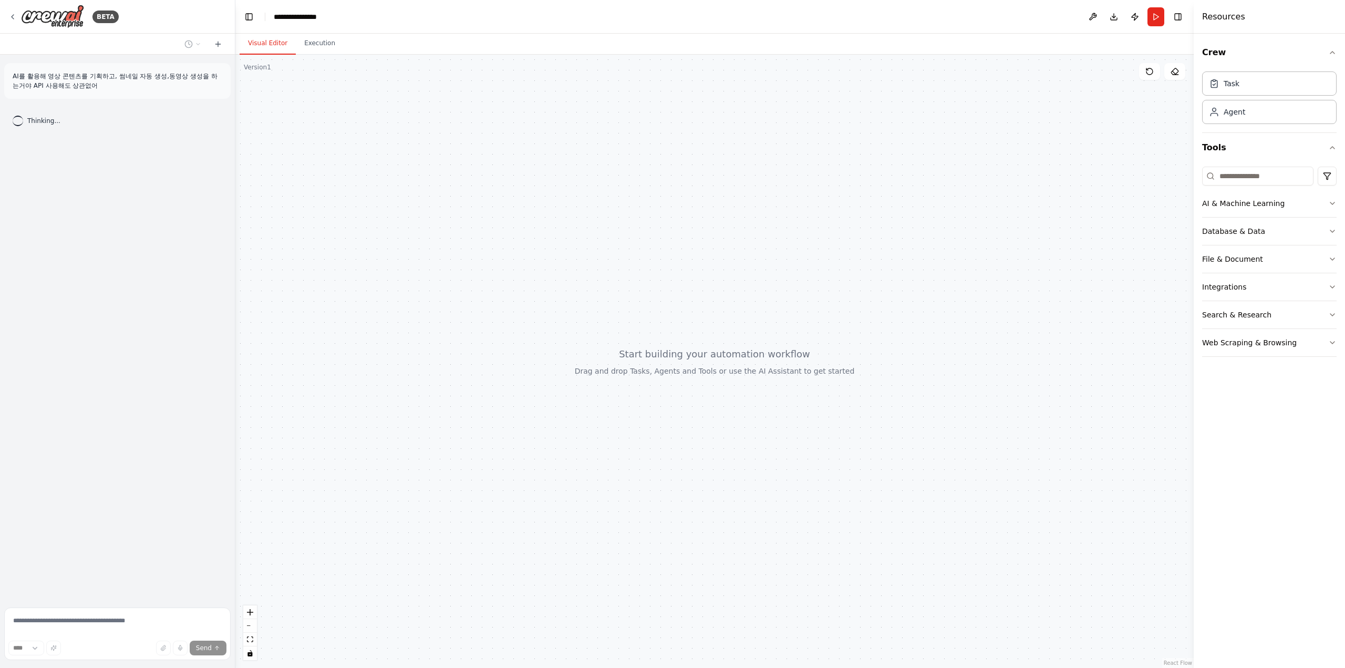
click at [148, 78] on p "AI를 활용해 영상 콘텐츠를 기획하고, 썸네일 자동 생성,동영상 생성을 하는거야 API 사용해도 상관없어" at bounding box center [118, 80] width 210 height 19
drag, startPoint x: 206, startPoint y: 254, endPoint x: 195, endPoint y: 249, distance: 11.8
click at [195, 249] on div "AI를 활용해 영상 콘텐츠를 기획하고, 썸네일 자동 생성,동영상 생성을 하는거야 API 사용해도 상관없어 Thinking..." at bounding box center [117, 329] width 235 height 549
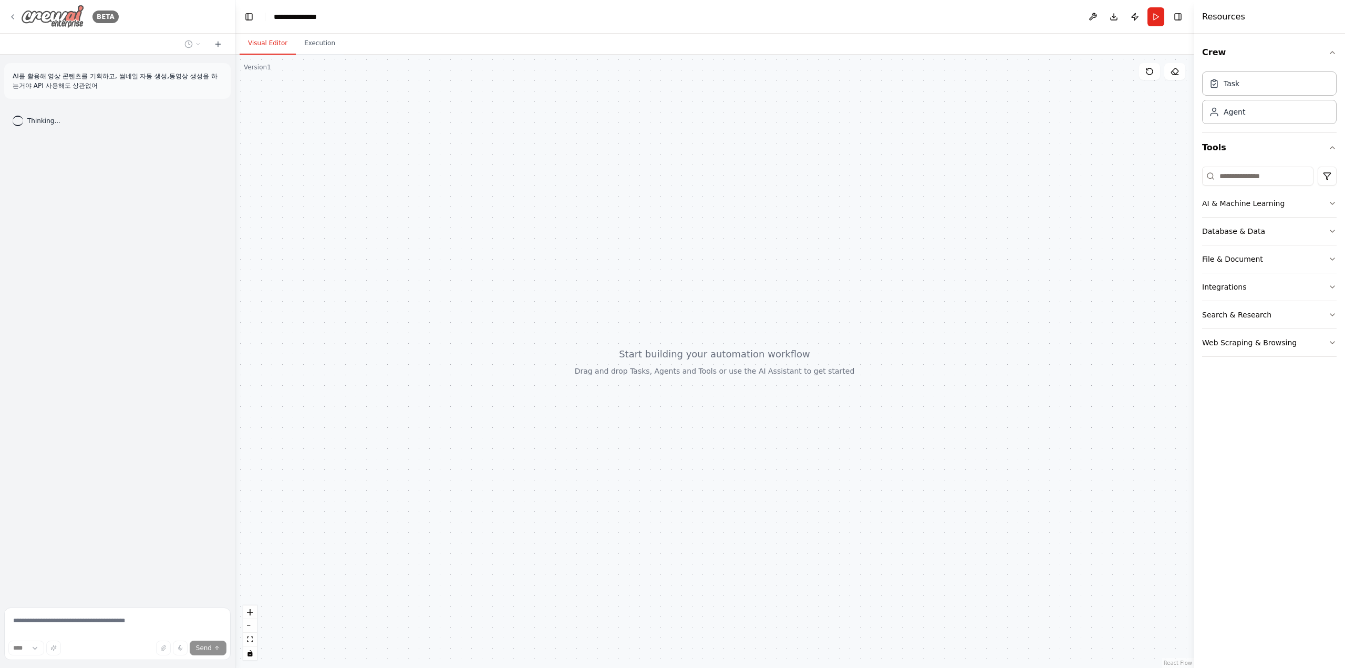
click at [66, 24] on img at bounding box center [52, 17] width 63 height 24
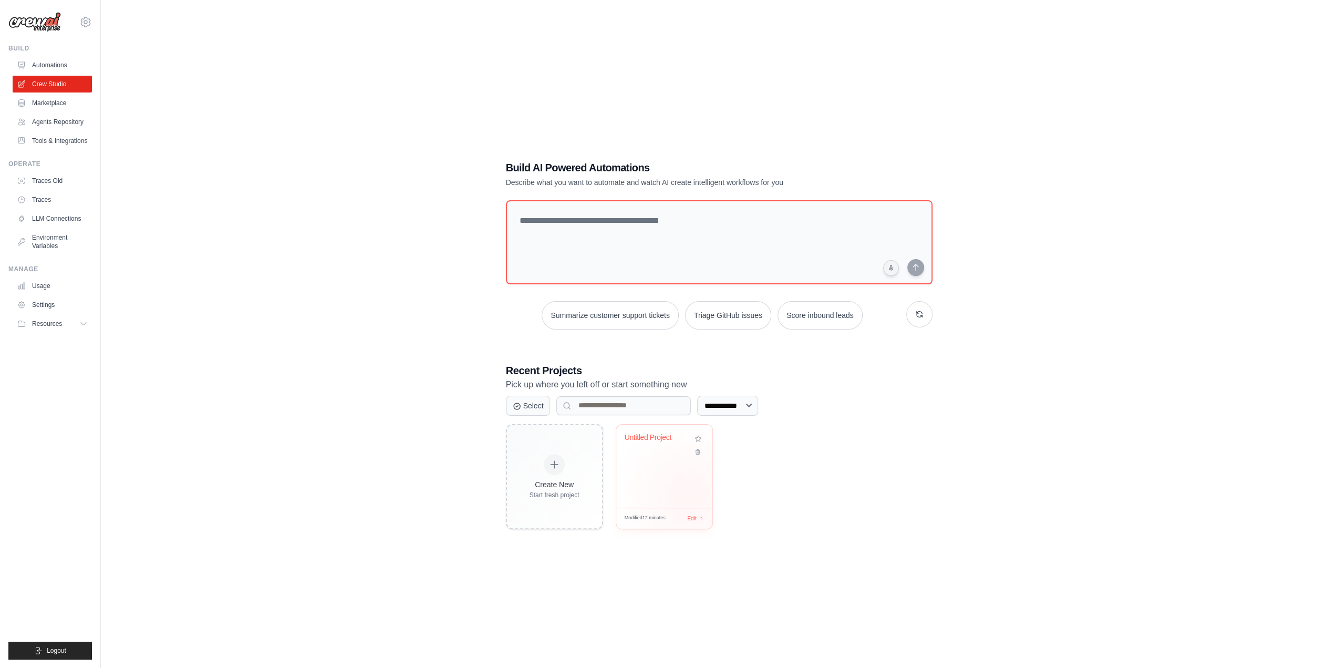
click at [685, 490] on div "Untitled Project" at bounding box center [664, 466] width 96 height 83
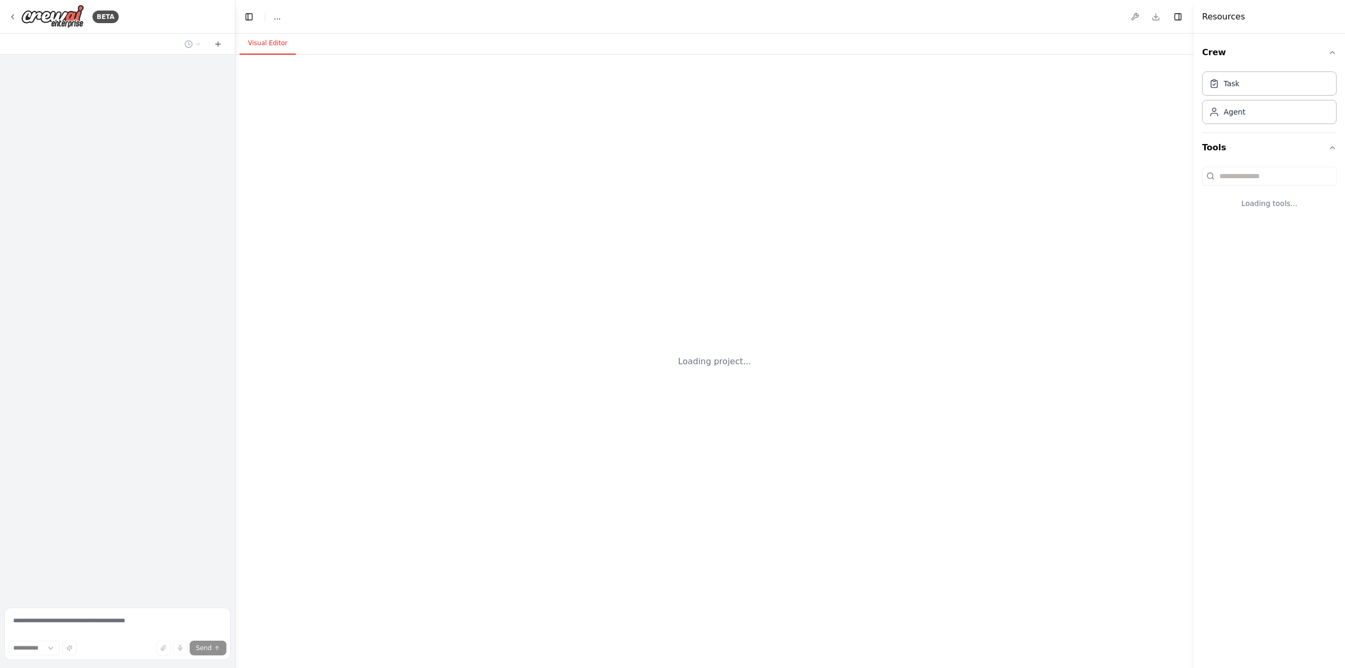
select select "****"
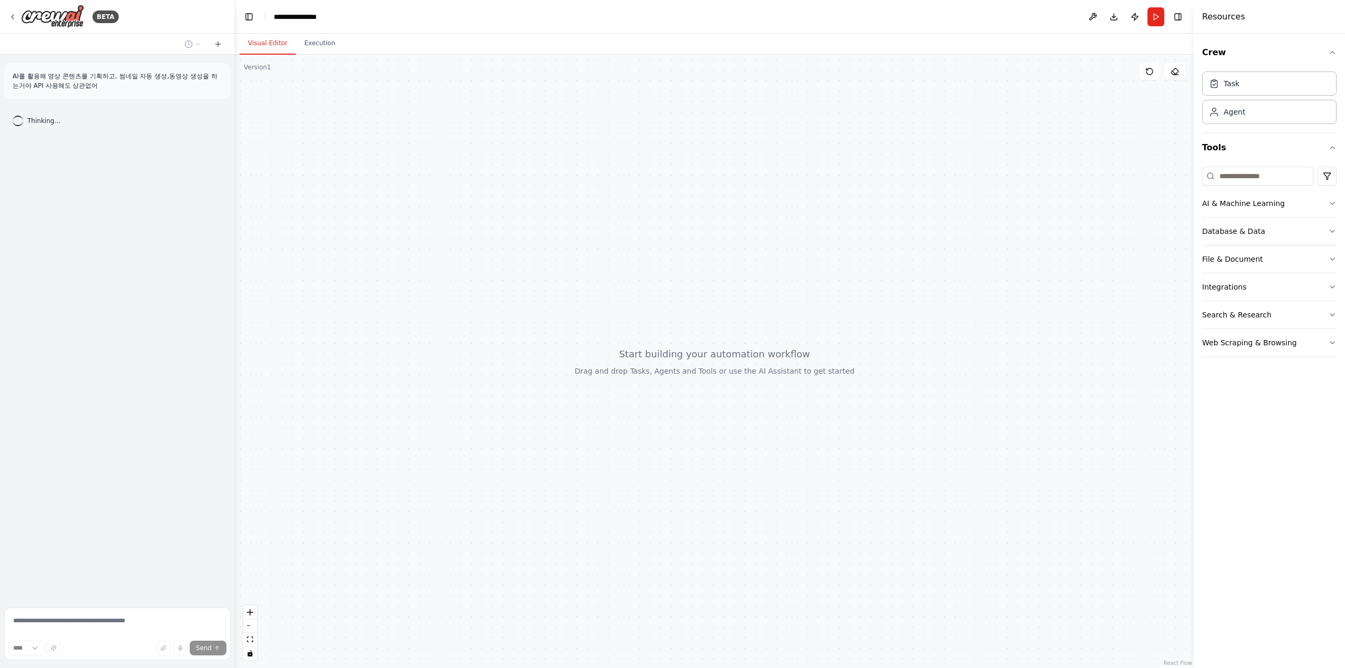
click at [1256, 543] on div "Crew Task Agent Tools AI & Machine Learning Database & Data File & Document Int…" at bounding box center [1269, 351] width 151 height 634
click at [828, 40] on div "Visual Editor Execution" at bounding box center [714, 44] width 958 height 21
